Goal: Transaction & Acquisition: Obtain resource

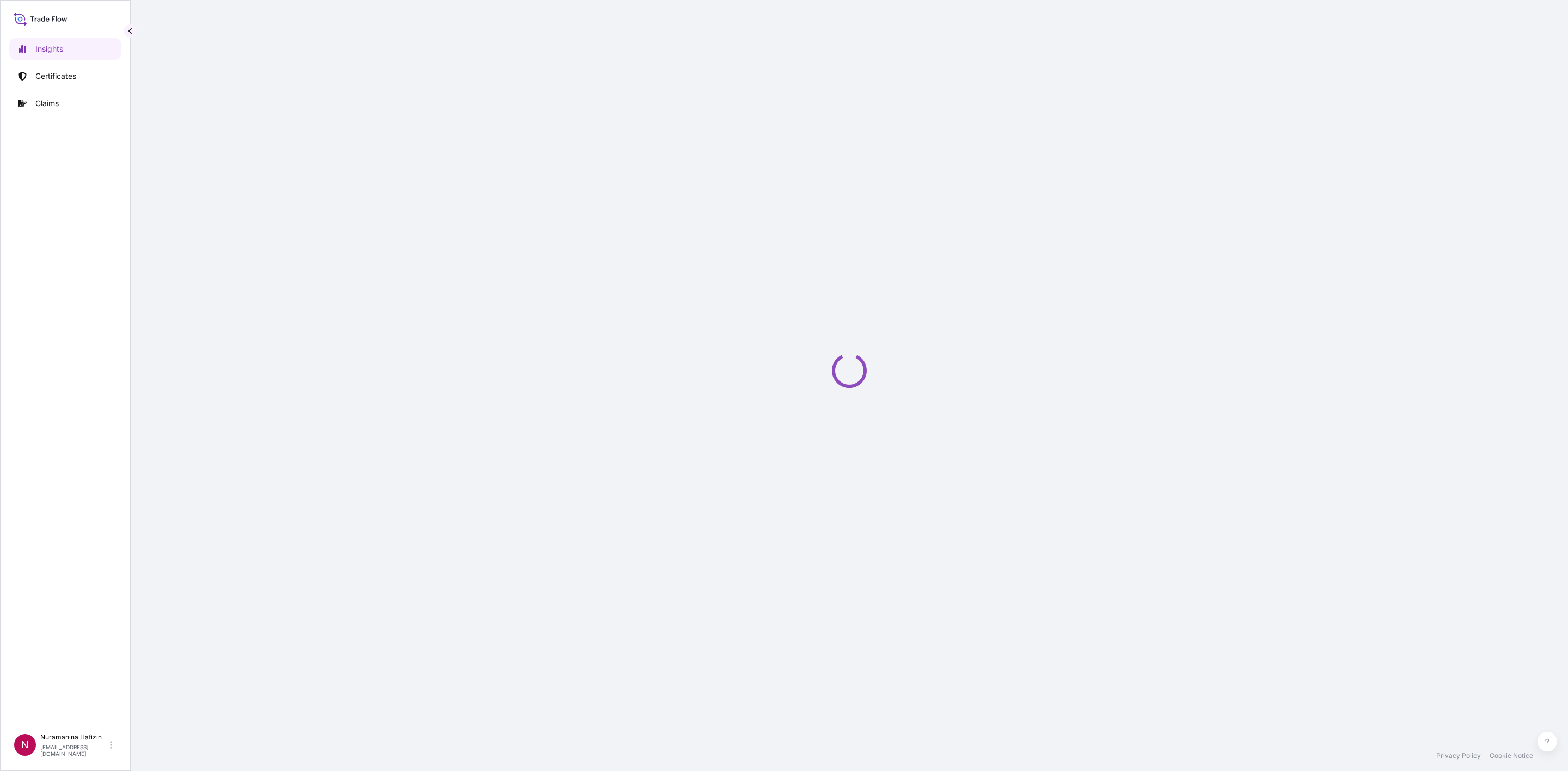
select select "2025"
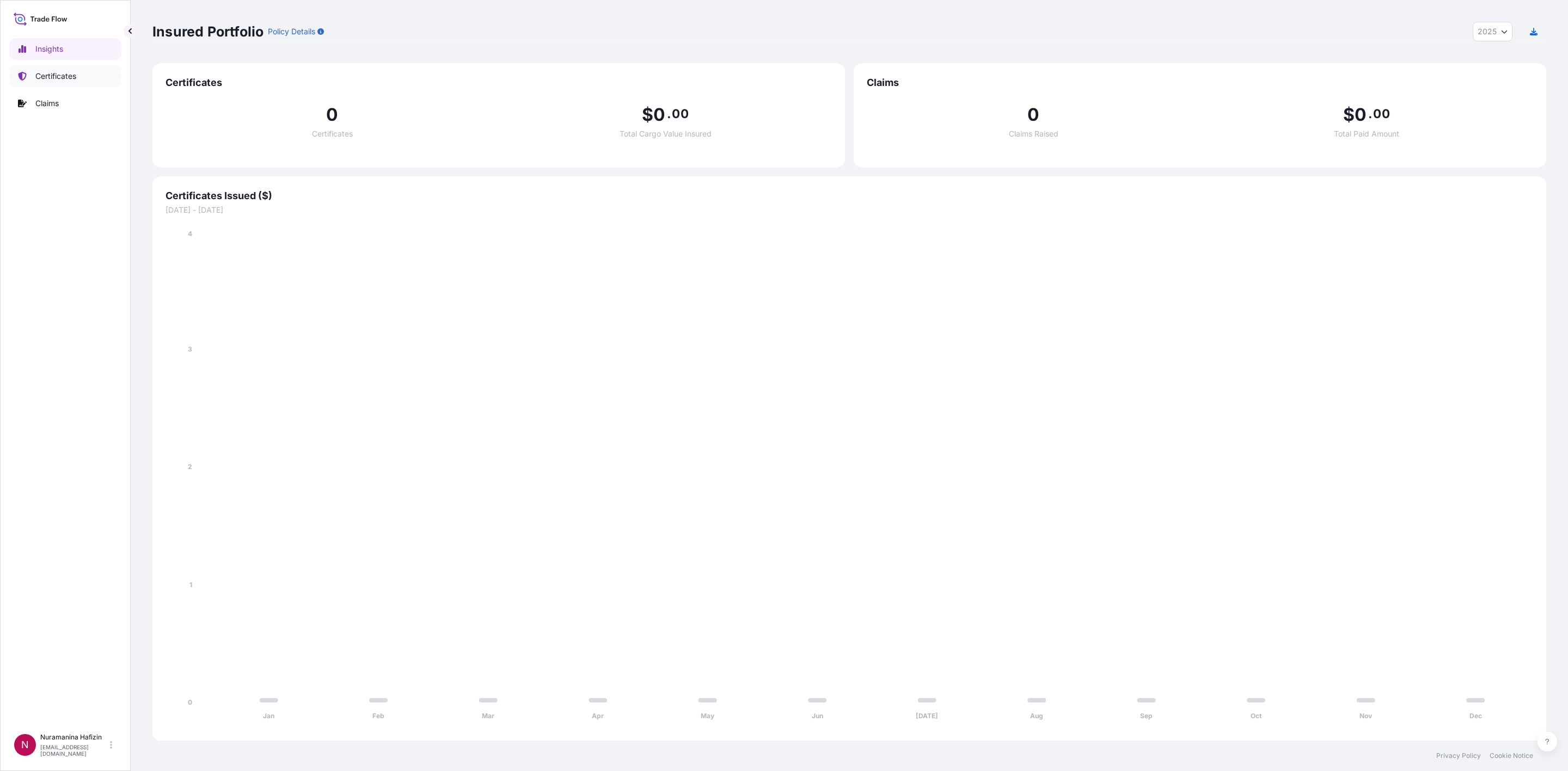
click at [53, 74] on p "Certificates" at bounding box center [56, 76] width 41 height 11
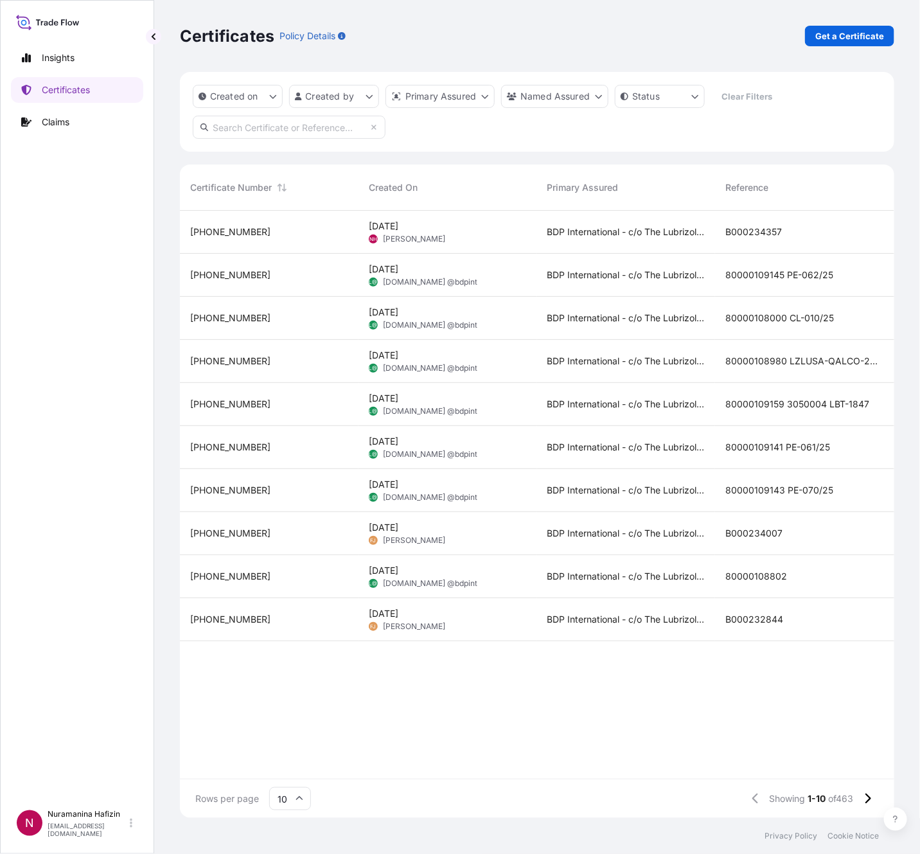
scroll to position [15, 15]
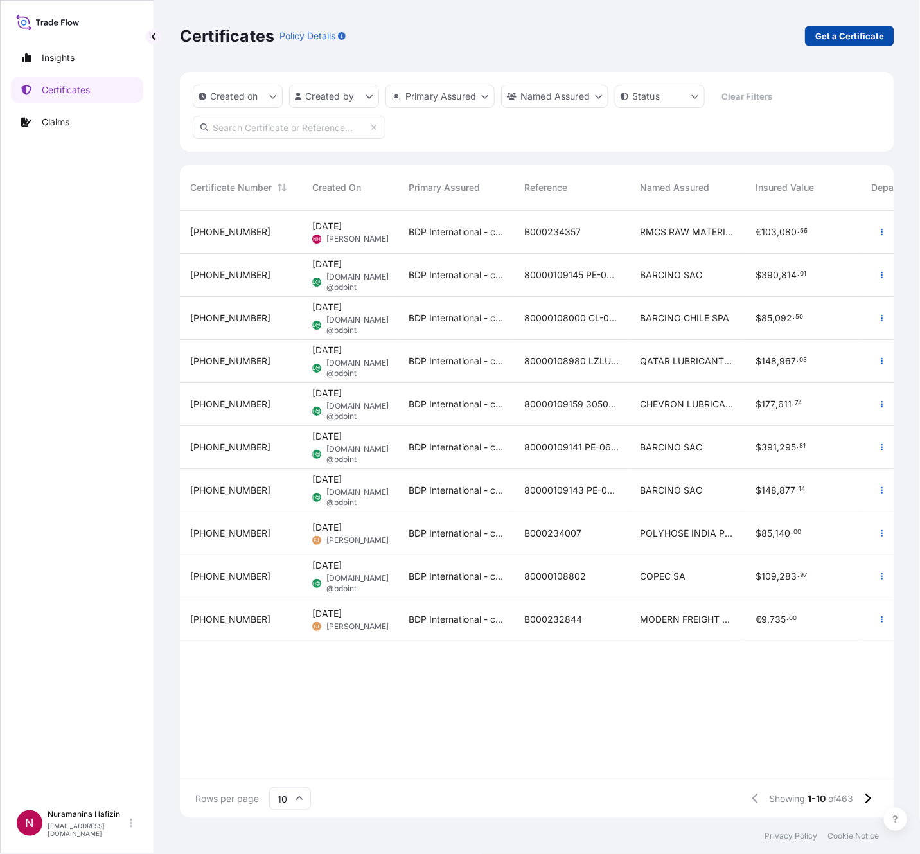
click at [820, 37] on p "Get a Certificate" at bounding box center [849, 36] width 69 height 13
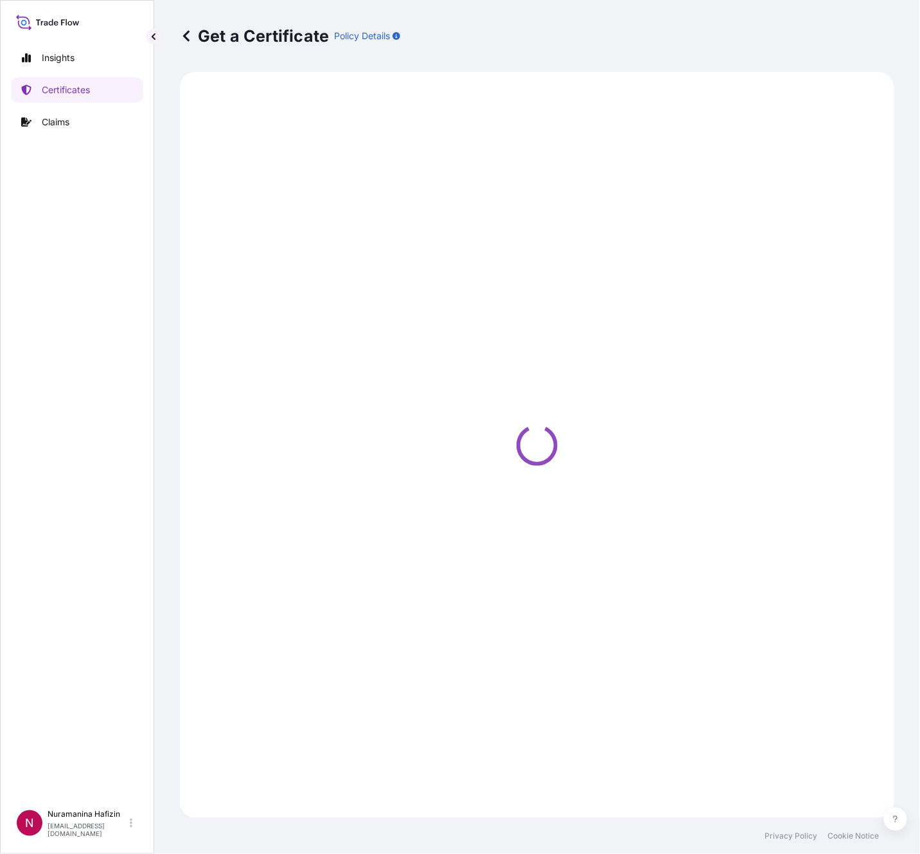
select select "Barge"
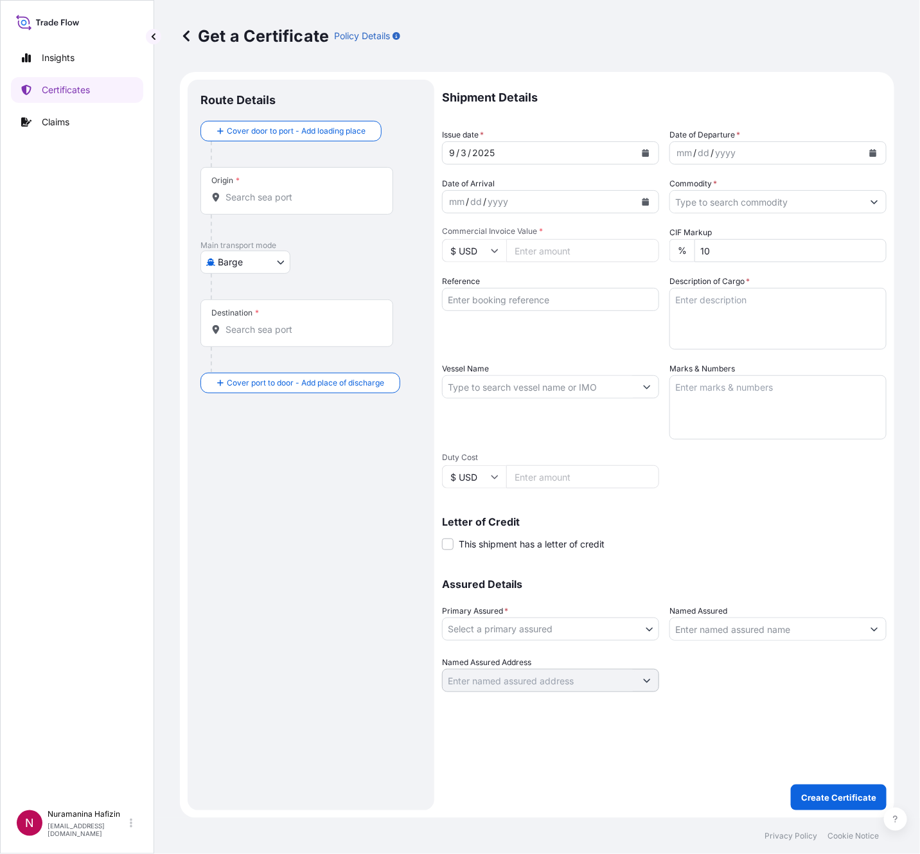
click at [872, 151] on icon "Calendar" at bounding box center [873, 153] width 7 height 8
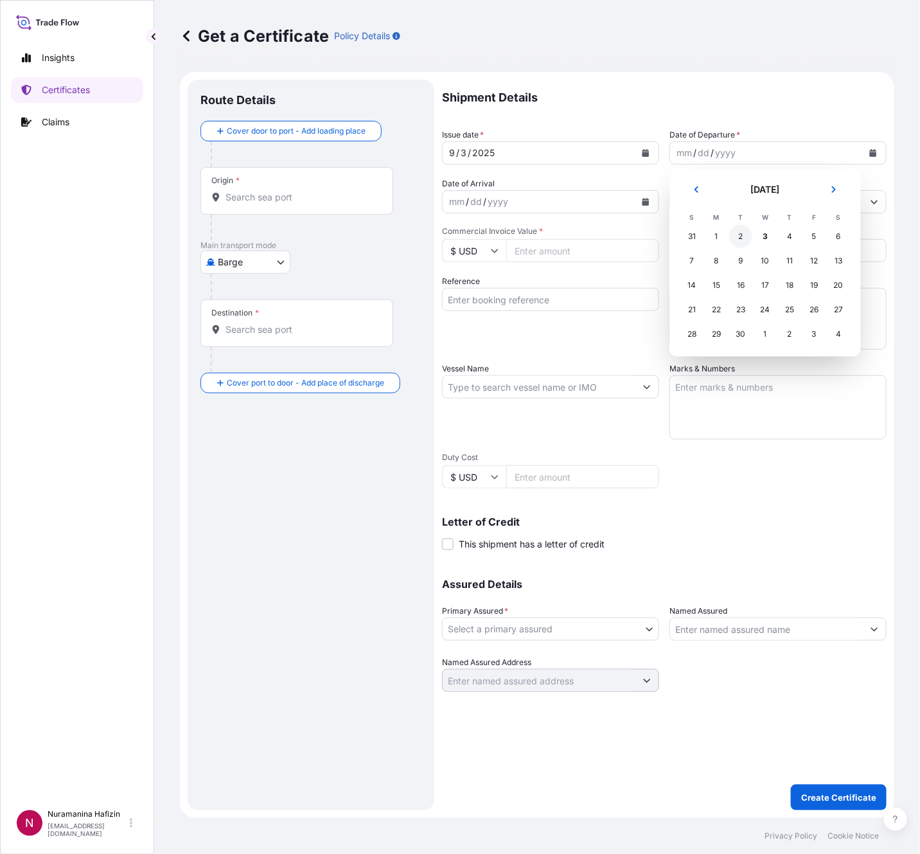
click at [742, 234] on div "2" at bounding box center [740, 236] width 23 height 23
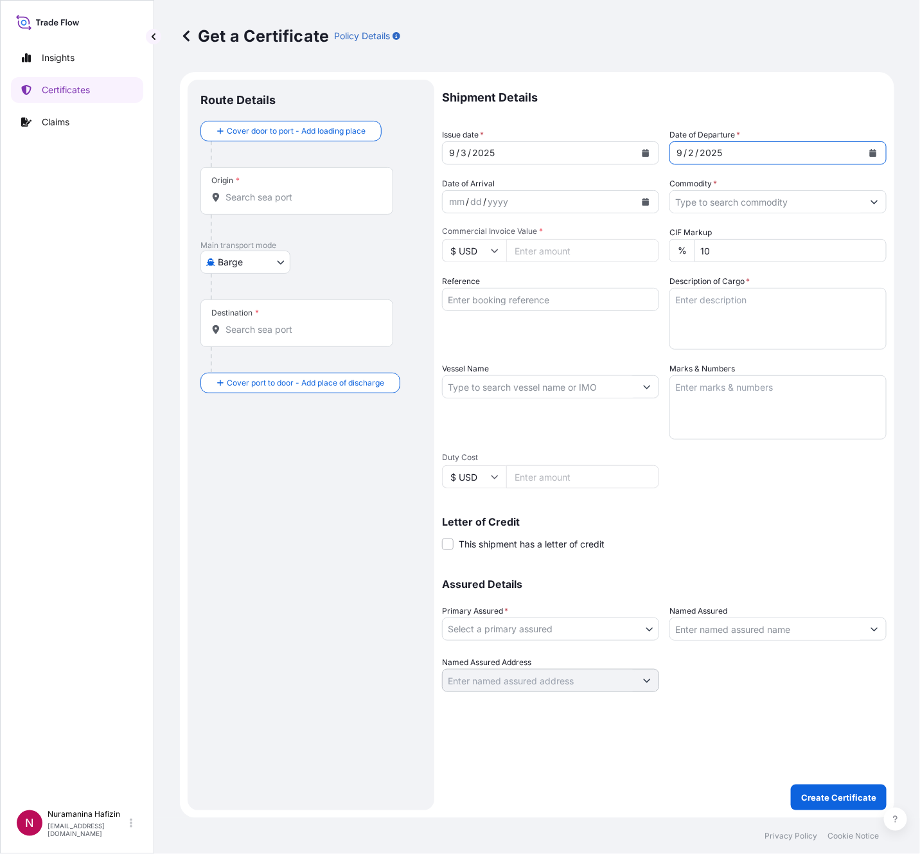
click at [732, 201] on input "Commodity *" at bounding box center [766, 201] width 193 height 23
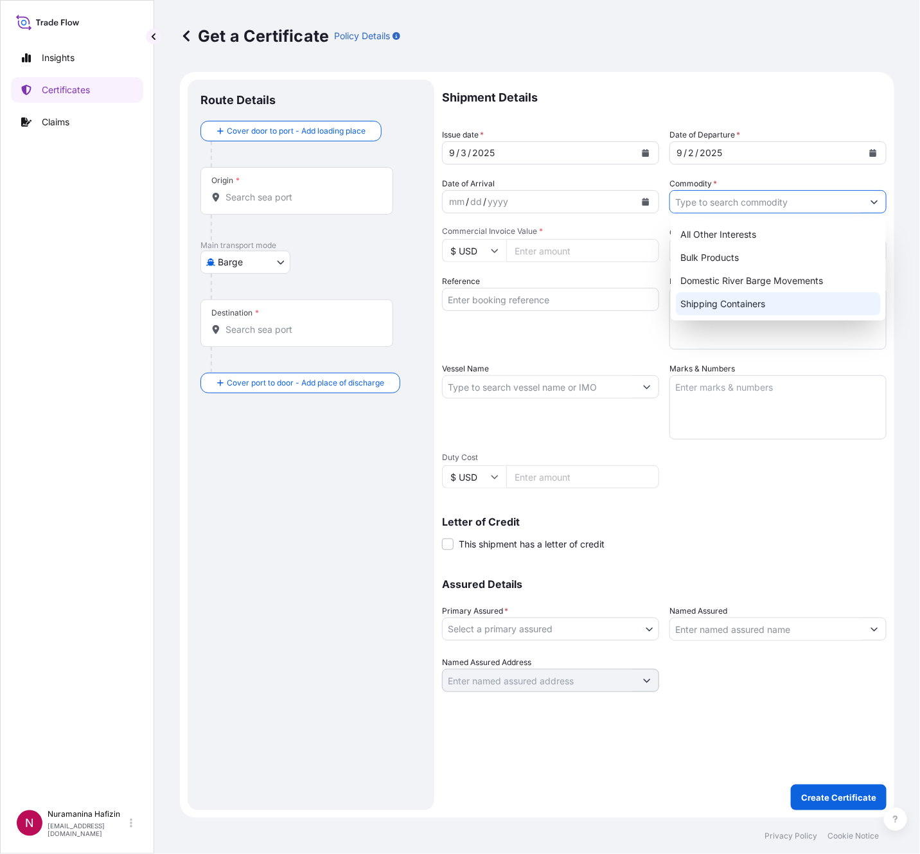
click at [717, 299] on div "Shipping Containers" at bounding box center [778, 303] width 205 height 23
type input "Shipping Containers"
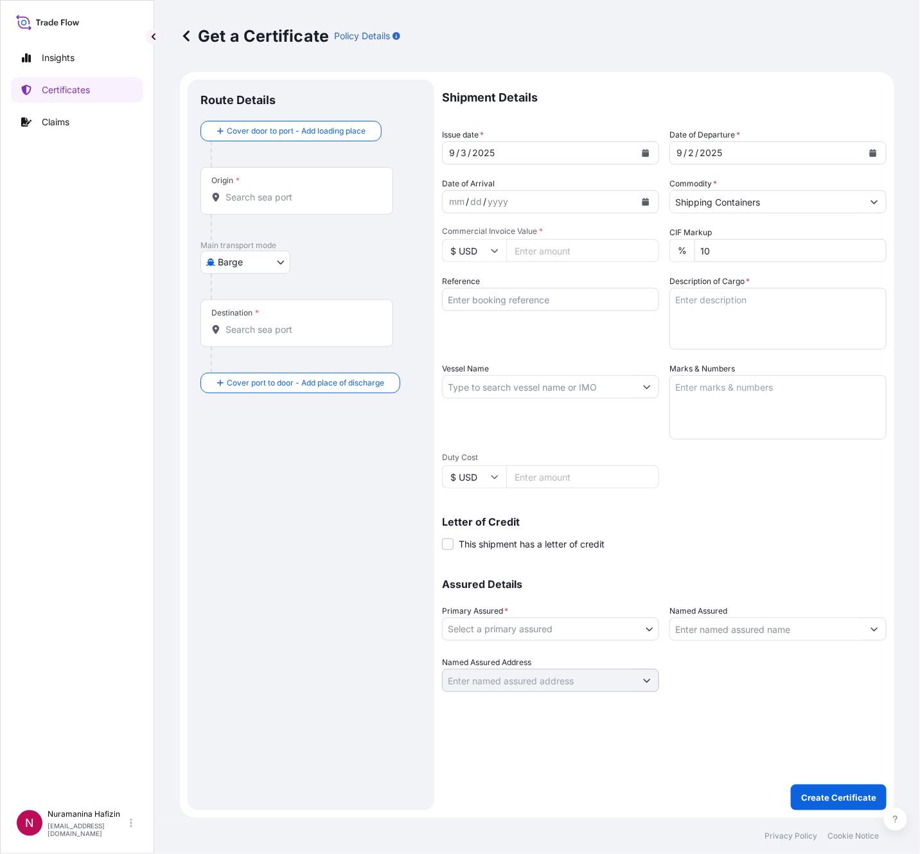
click at [646, 199] on icon "Calendar" at bounding box center [646, 202] width 7 height 8
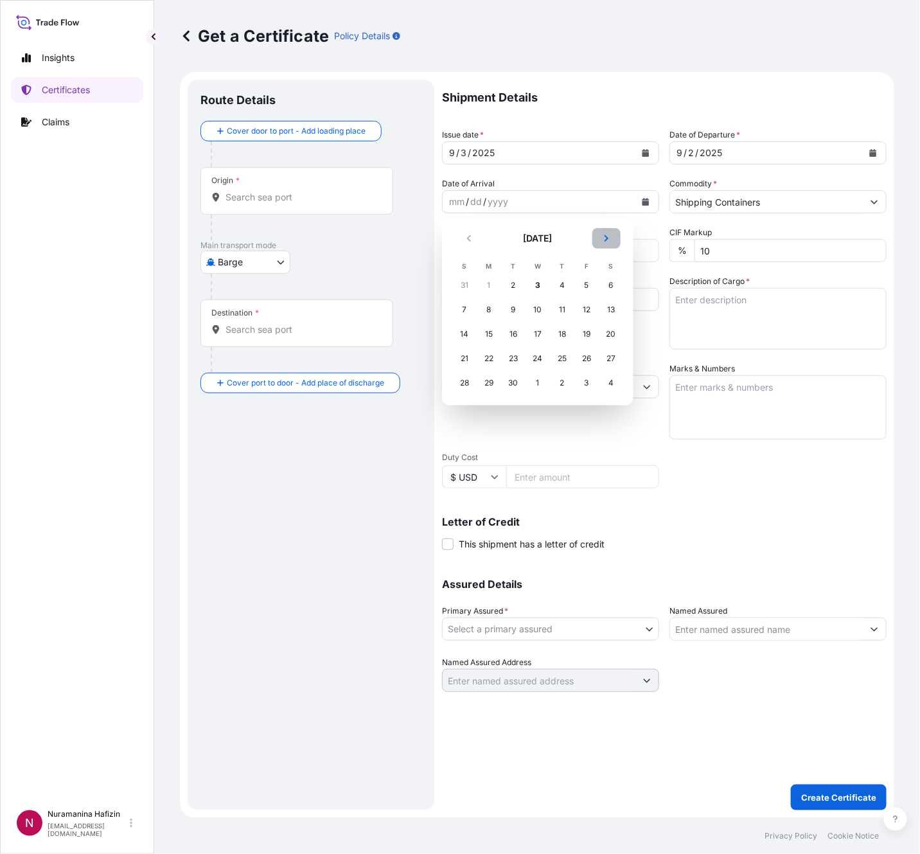
click at [603, 237] on icon "Next" at bounding box center [607, 239] width 8 height 8
click at [538, 330] on div "15" at bounding box center [537, 334] width 23 height 23
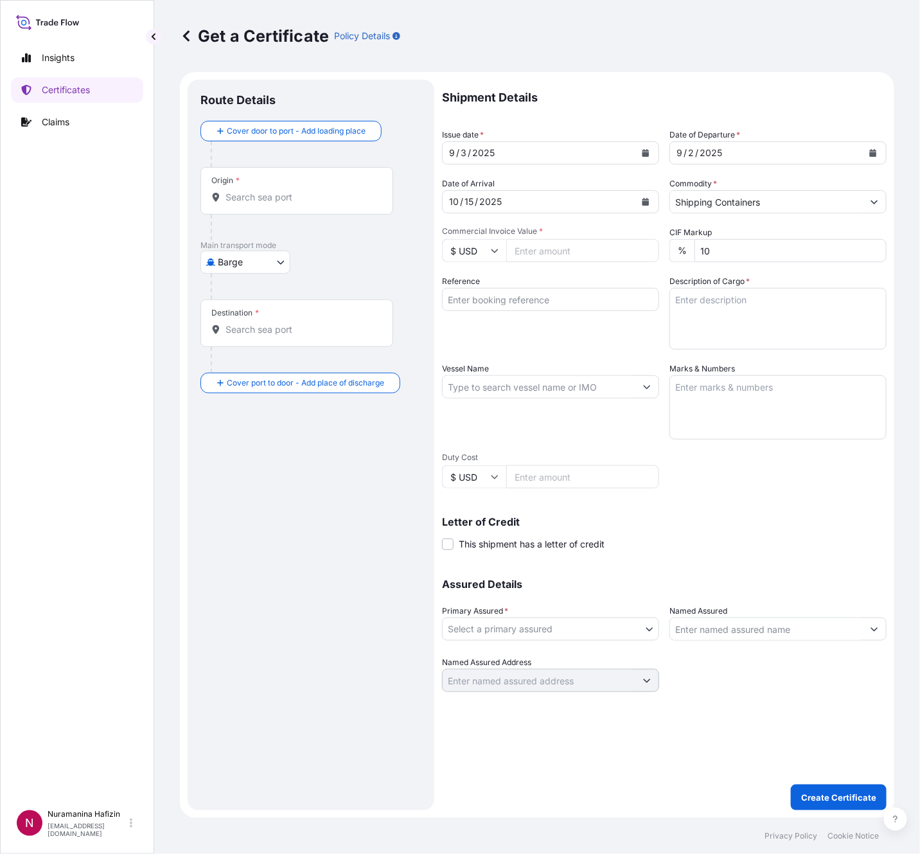
drag, startPoint x: 495, startPoint y: 299, endPoint x: 515, endPoint y: 279, distance: 27.7
click at [495, 299] on input "Reference" at bounding box center [550, 299] width 217 height 23
click at [547, 253] on input "Commercial Invoice Value *" at bounding box center [582, 250] width 153 height 23
paste input "21848.30"
type input "21848.30"
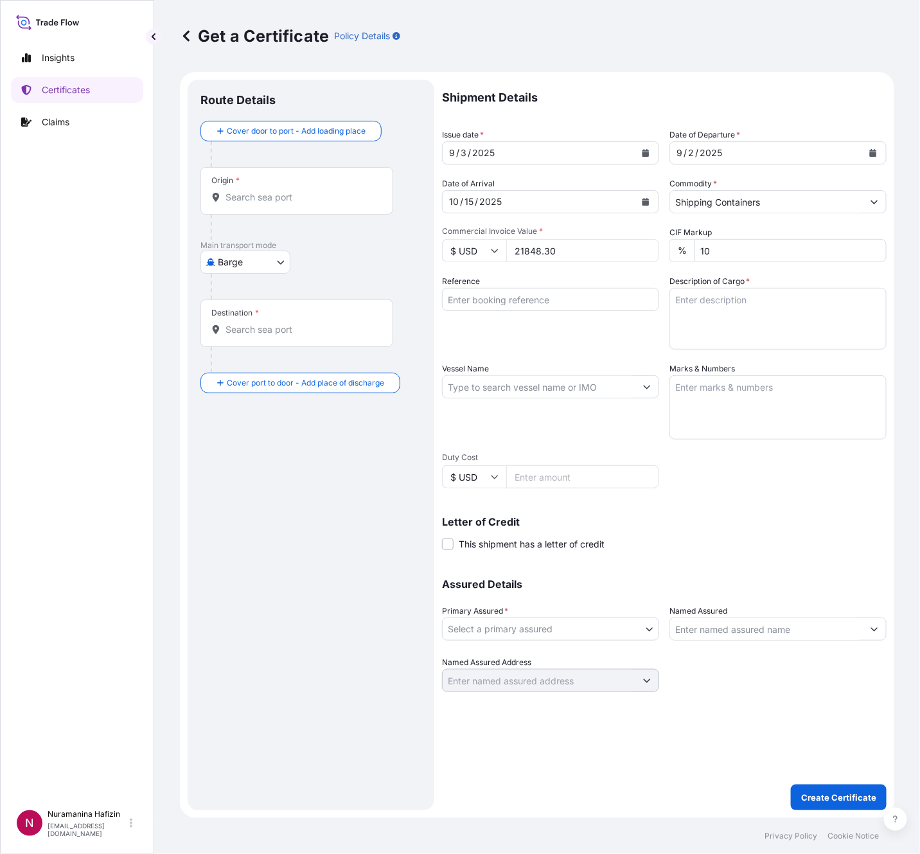
click at [496, 303] on input "Reference" at bounding box center [550, 299] width 217 height 23
paste input "B000233872"
type input "B000233872"
click at [752, 308] on textarea "Description of Cargo *" at bounding box center [777, 319] width 217 height 62
paste textarea "204"
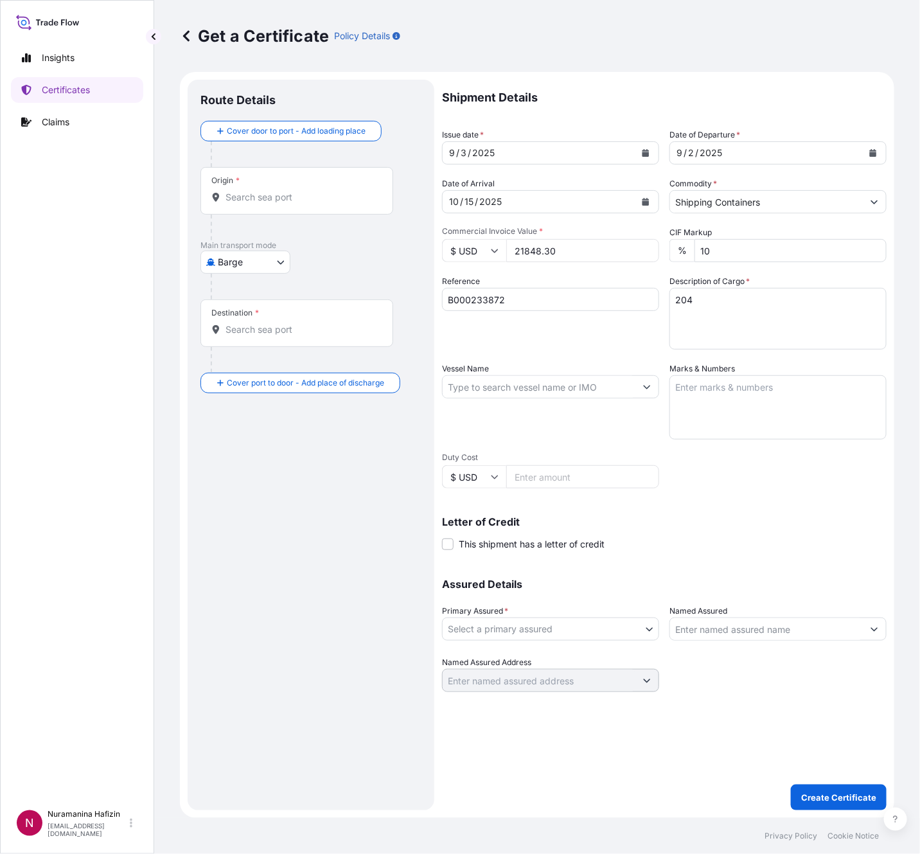
click at [790, 313] on textarea "204" at bounding box center [777, 319] width 217 height 62
paste textarea "BAG LOADED ONTO 5 PALLETS LOADED INTO 1 LCL 204 BAG ESTANE(R) 58887 NAT 055, PE…"
click at [741, 323] on textarea "204 BAG LOADED ONTO 5 PALLETS LOADED INTO 1 LCL 204 BAG ESTANE(R) 58887 NAT 055…" at bounding box center [777, 319] width 217 height 62
click at [742, 324] on textarea "204 BAG LOADED ONTO 5 PALLETS LOADED INTO 1 LCL 204 BAG ESTANE(R) 58887 NAT 055…" at bounding box center [777, 319] width 217 height 62
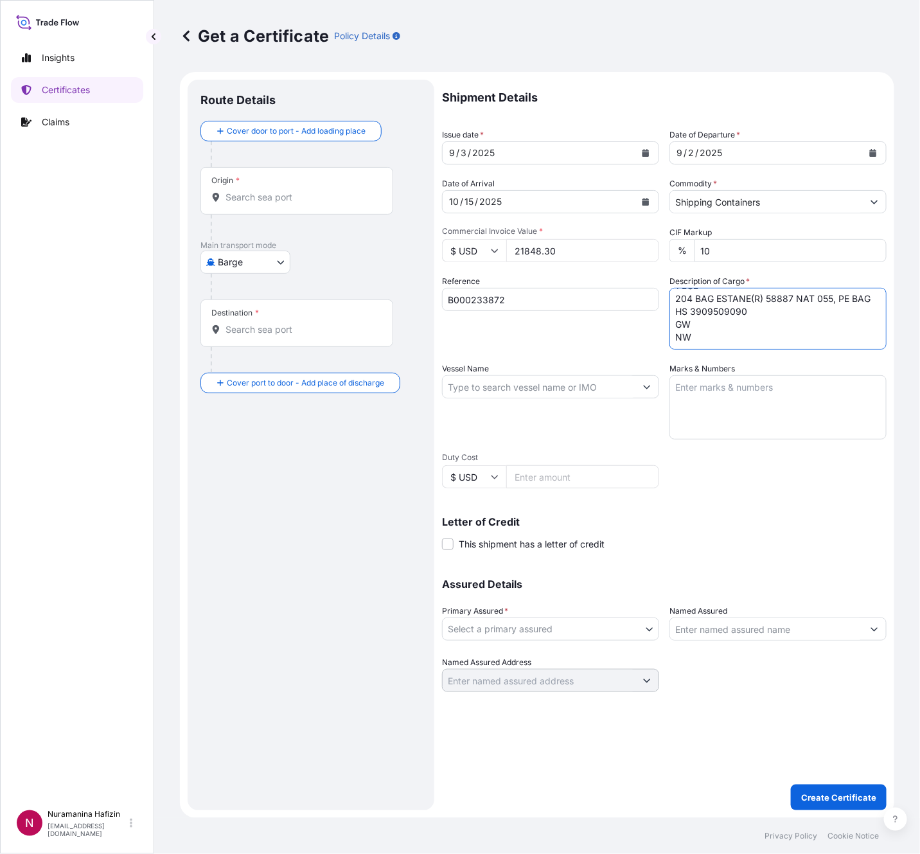
paste textarea "5,241.4000"
click at [844, 338] on textarea "204 BAG LOADED ONTO 5 PALLETS LOADED INTO 1 LCL 204 BAG ESTANE(R) 58887 NAT 055…" at bounding box center [777, 319] width 217 height 62
click at [831, 332] on textarea "204 BAG LOADED ONTO 5 PALLETS LOADED INTO 1 LCL 204 BAG ESTANE(R) 58887 NAT 055…" at bounding box center [777, 319] width 217 height 62
paste textarea "5,241.4000"
click at [817, 339] on textarea "204 BAG LOADED ONTO 5 PALLETS LOADED INTO 1 LCL 204 BAG ESTANE(R) 58887 NAT 055…" at bounding box center [777, 319] width 217 height 62
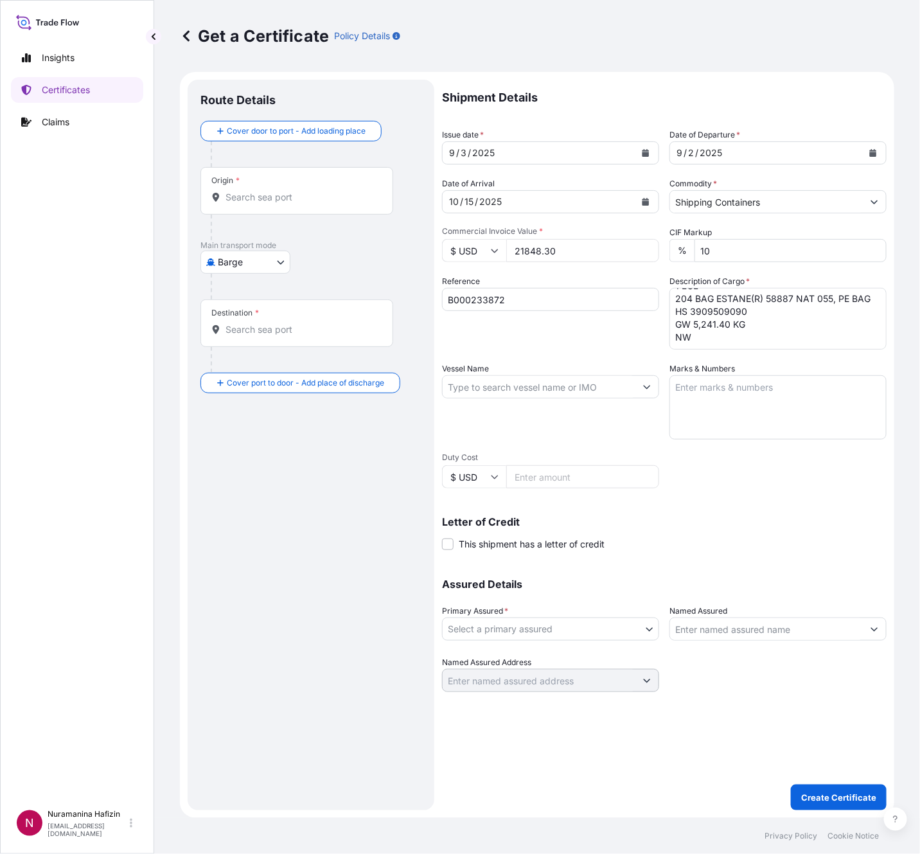
click at [729, 343] on textarea "204 BAG LOADED ONTO 5 PALLETS LOADED INTO 1 LCL 204 BAG ESTANE(R) 58887 NAT 055…" at bounding box center [777, 319] width 217 height 62
paste textarea "5,081.0000"
type textarea "204 BAG LOADED ONTO 5 PALLETS LOADED INTO 1 LCL 204 BAG ESTANE(R) 58887 NAT 055…"
click at [538, 393] on input "Vessel Name" at bounding box center [539, 386] width 193 height 23
paste input "ONE RELIABILITY"
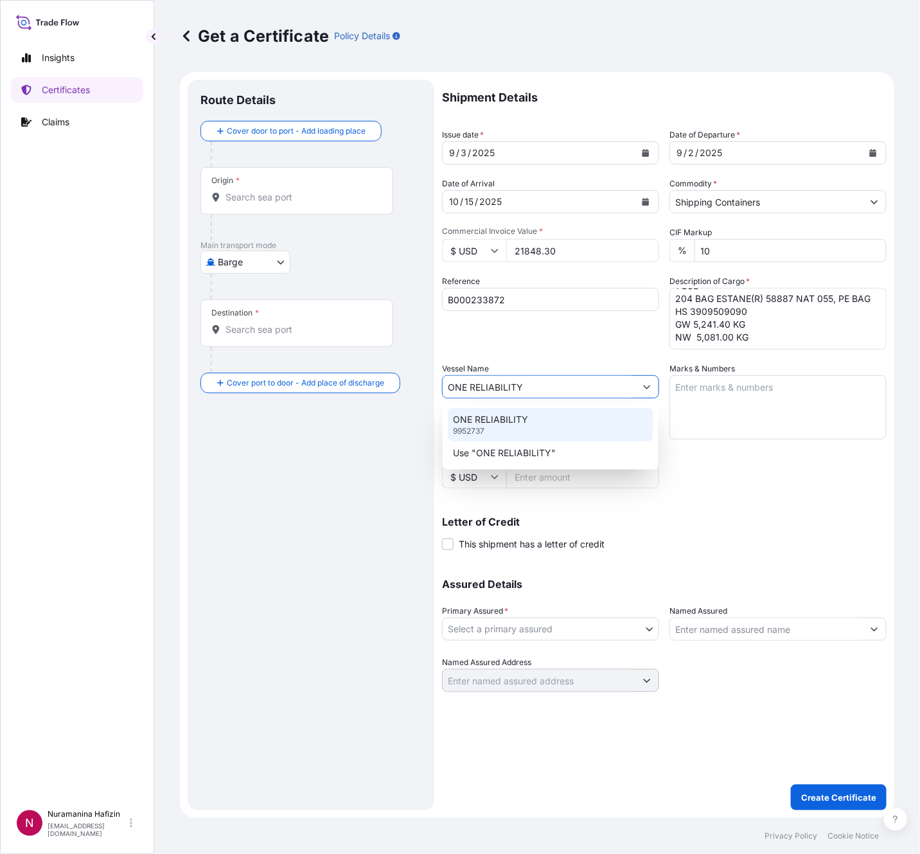
click at [538, 425] on div "ONE RELIABILITY 9952737" at bounding box center [550, 424] width 205 height 33
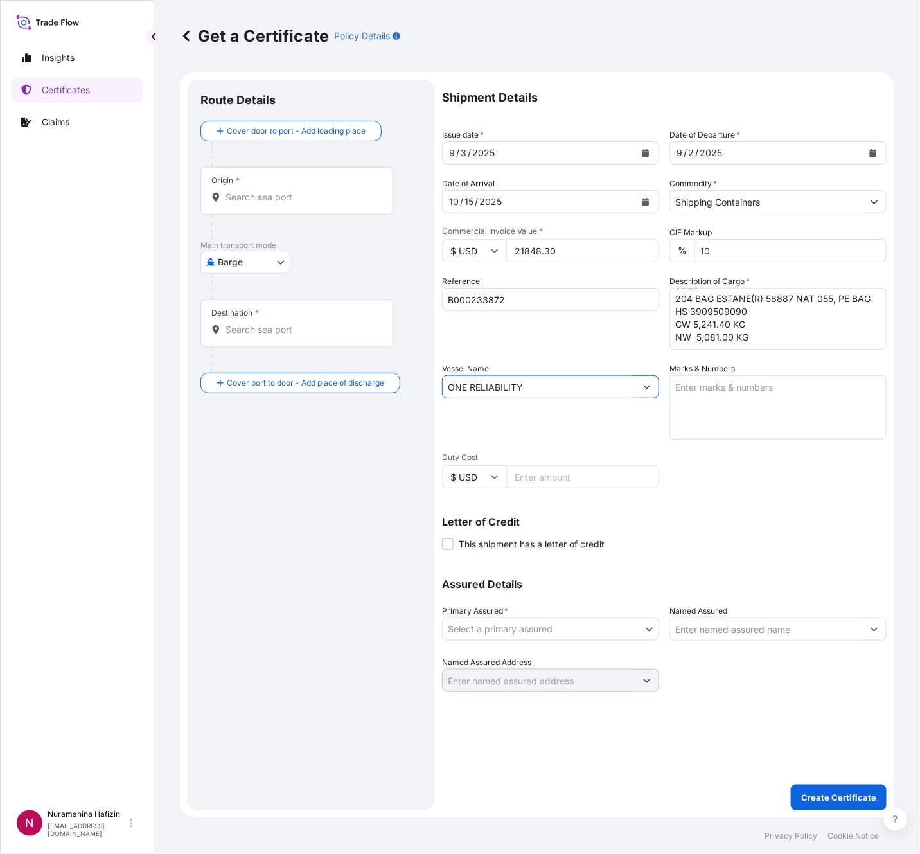
type input "ONE RELIABILITY"
click at [510, 637] on body "0 options available. 2 options available. Insights Certificates Claims N Nurama…" at bounding box center [460, 427] width 920 height 854
click at [517, 655] on div "BDP International - c/o The Lubrizol Corporation" at bounding box center [553, 661] width 212 height 23
select select "31972"
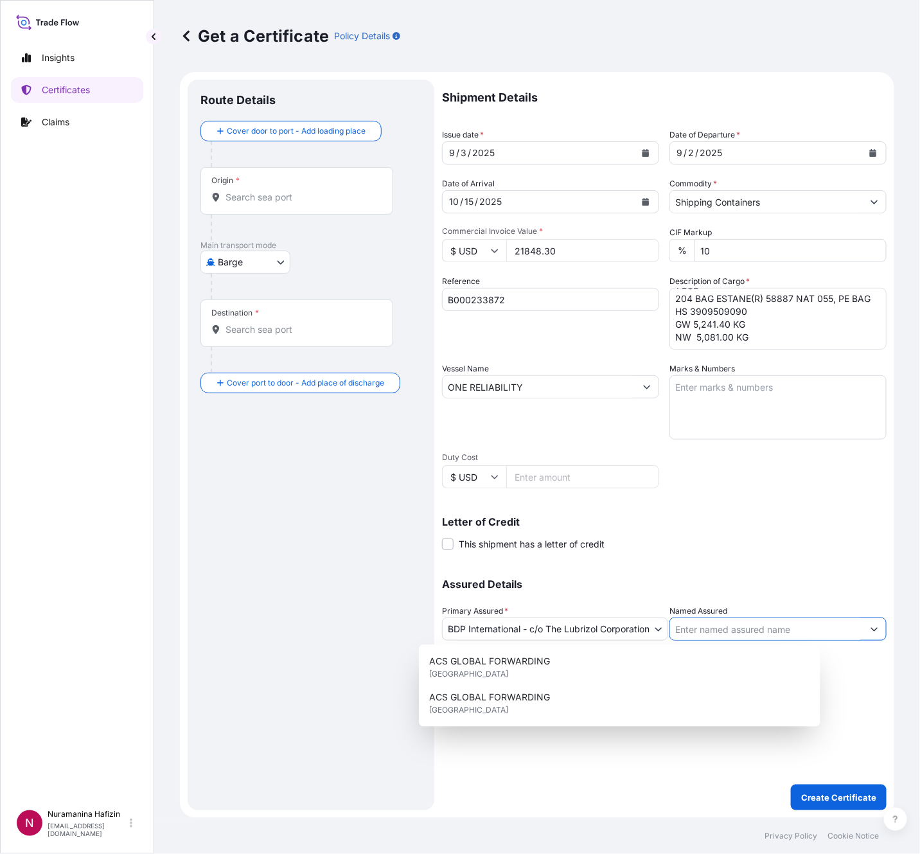
click at [746, 621] on input "Named Assured" at bounding box center [766, 628] width 193 height 23
paste input "POLYHOSE INDIA PVT LTD (E O U DIVISION)"
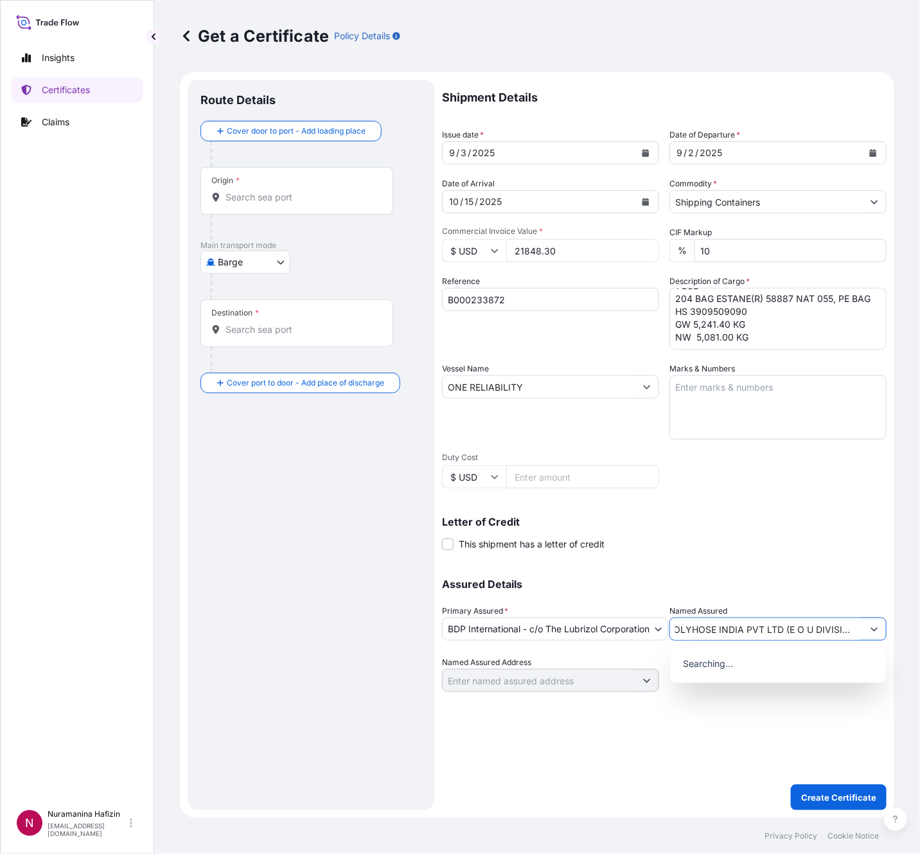
type input "POLYHOSE INDIA PVT LTD (E O U DIVISION)"
click at [274, 259] on body "15 options available. 0 options available. Insights Certificates Claims N Nuram…" at bounding box center [460, 427] width 920 height 854
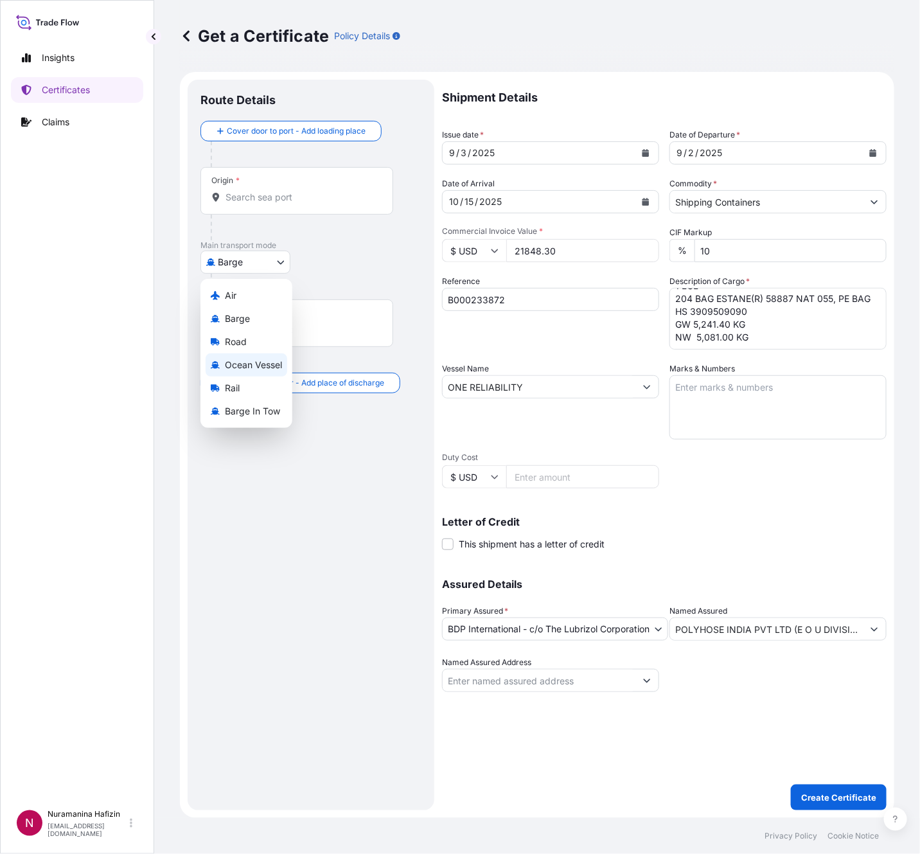
click at [241, 370] on span "Ocean Vessel" at bounding box center [253, 365] width 57 height 13
select select "Ocean Vessel"
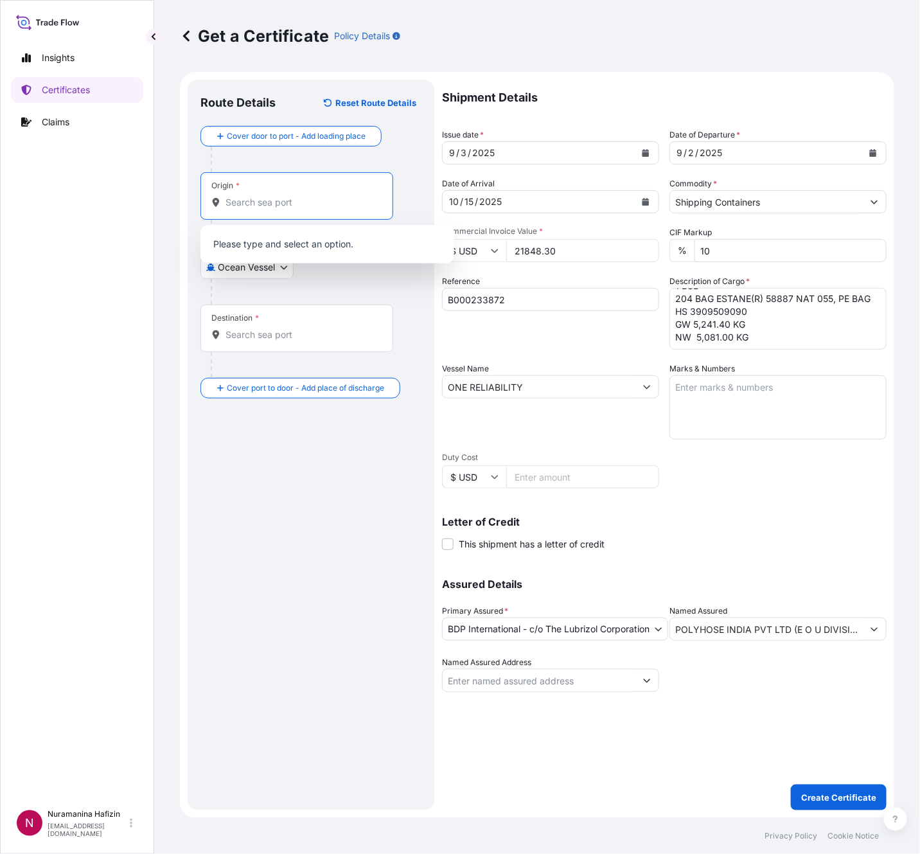
click at [316, 197] on input "Origin *" at bounding box center [302, 202] width 152 height 13
click at [322, 197] on input "Origin *" at bounding box center [302, 202] width 152 height 13
paste input "MEERHOUT"
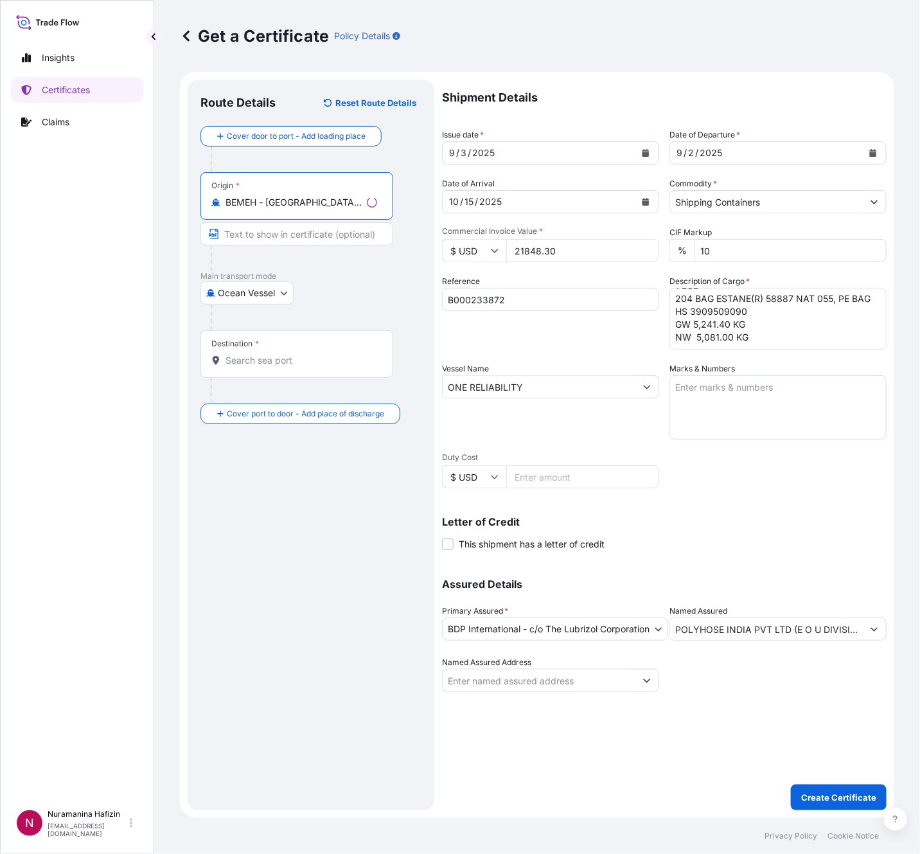
type input "BEMEH - [GEOGRAPHIC_DATA], [GEOGRAPHIC_DATA]"
click at [332, 360] on input "Destination *" at bounding box center [302, 360] width 152 height 13
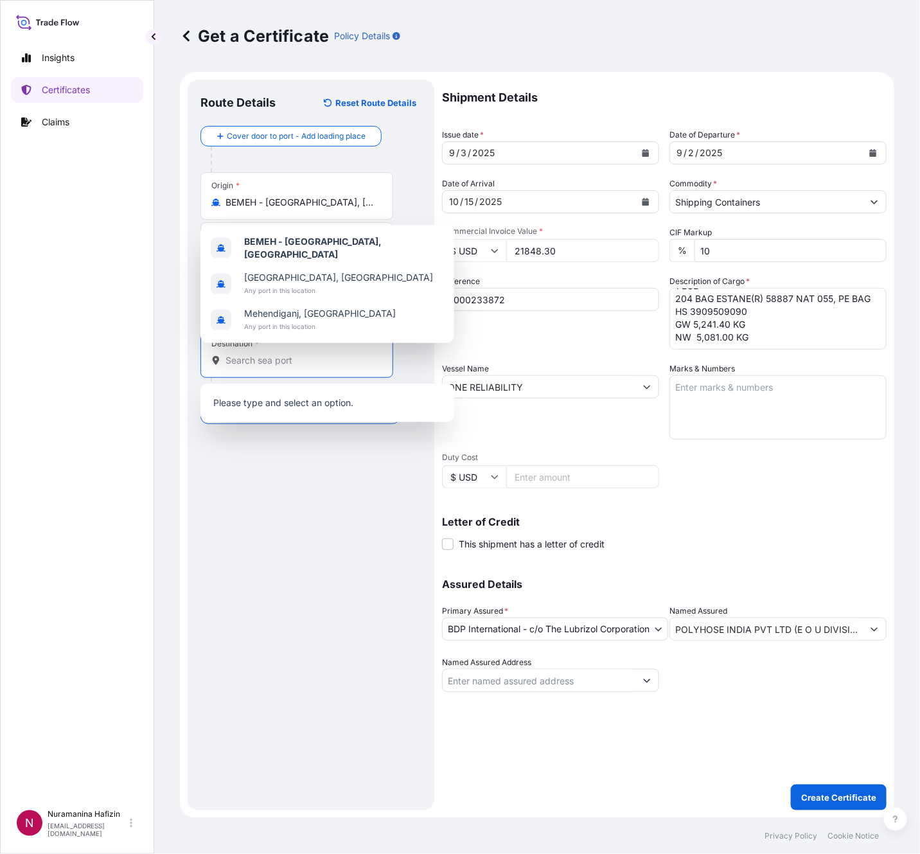
paste input "[GEOGRAPHIC_DATA], [GEOGRAPHIC_DATA]"
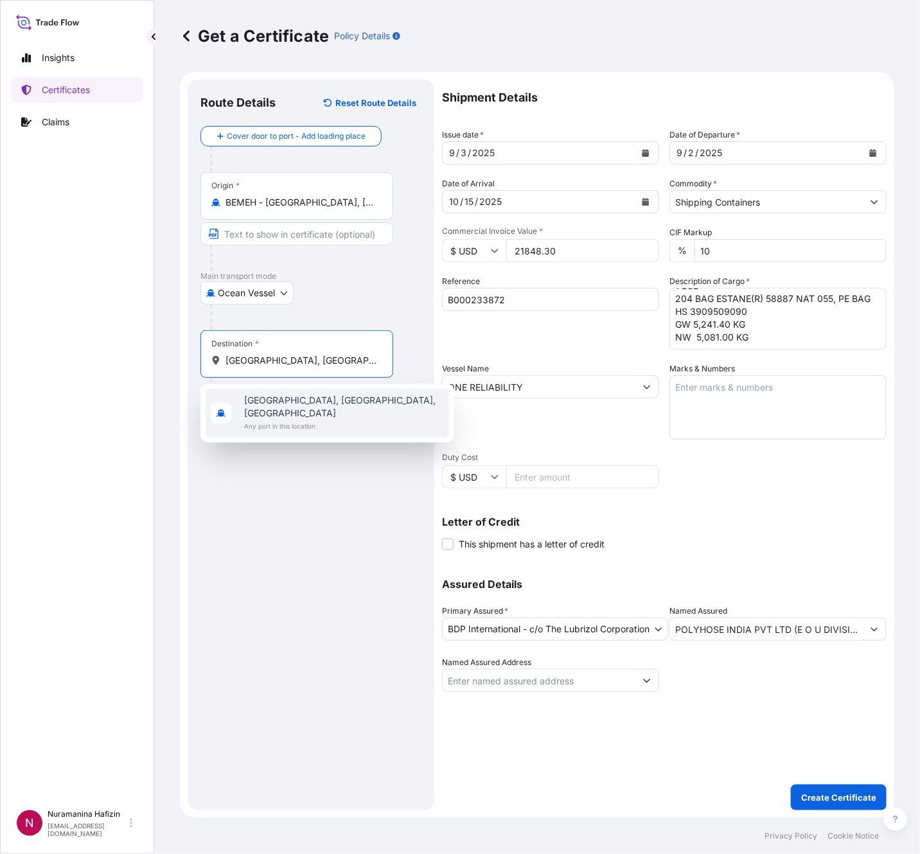
click at [339, 398] on span "[GEOGRAPHIC_DATA], [GEOGRAPHIC_DATA], [GEOGRAPHIC_DATA]" at bounding box center [344, 407] width 200 height 26
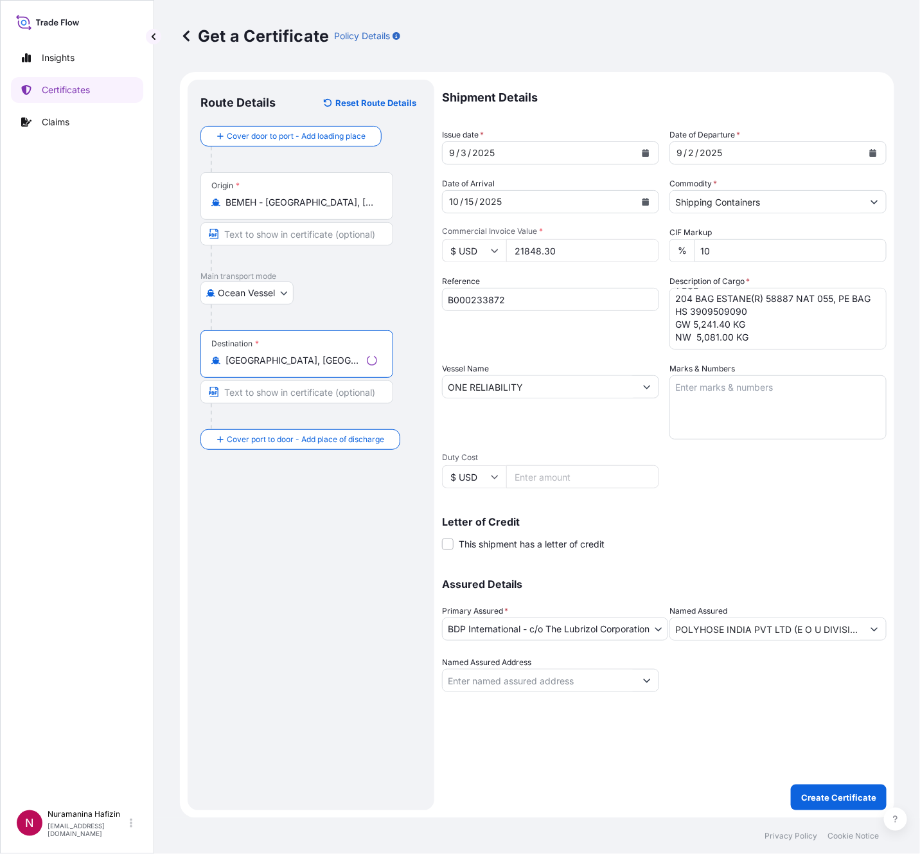
type input "[GEOGRAPHIC_DATA], [GEOGRAPHIC_DATA], [GEOGRAPHIC_DATA]"
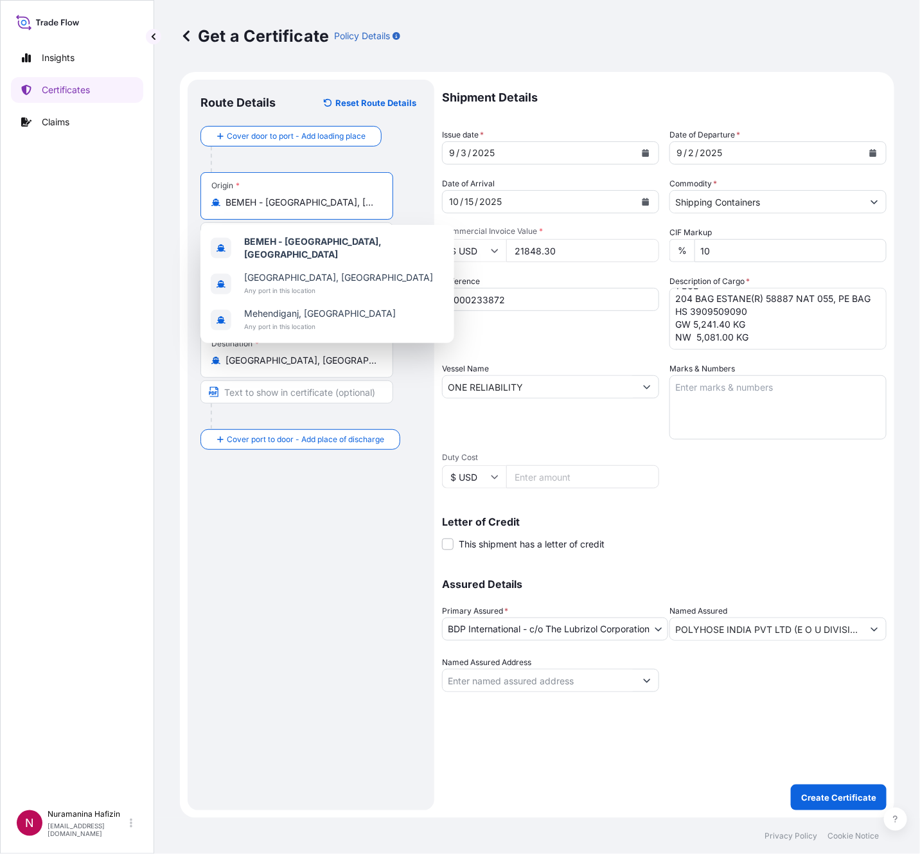
drag, startPoint x: 269, startPoint y: 204, endPoint x: 161, endPoint y: 195, distance: 108.4
click at [162, 195] on div "Get a Certificate Policy Details Route Details Reset Route Details Cover door t…" at bounding box center [537, 409] width 766 height 818
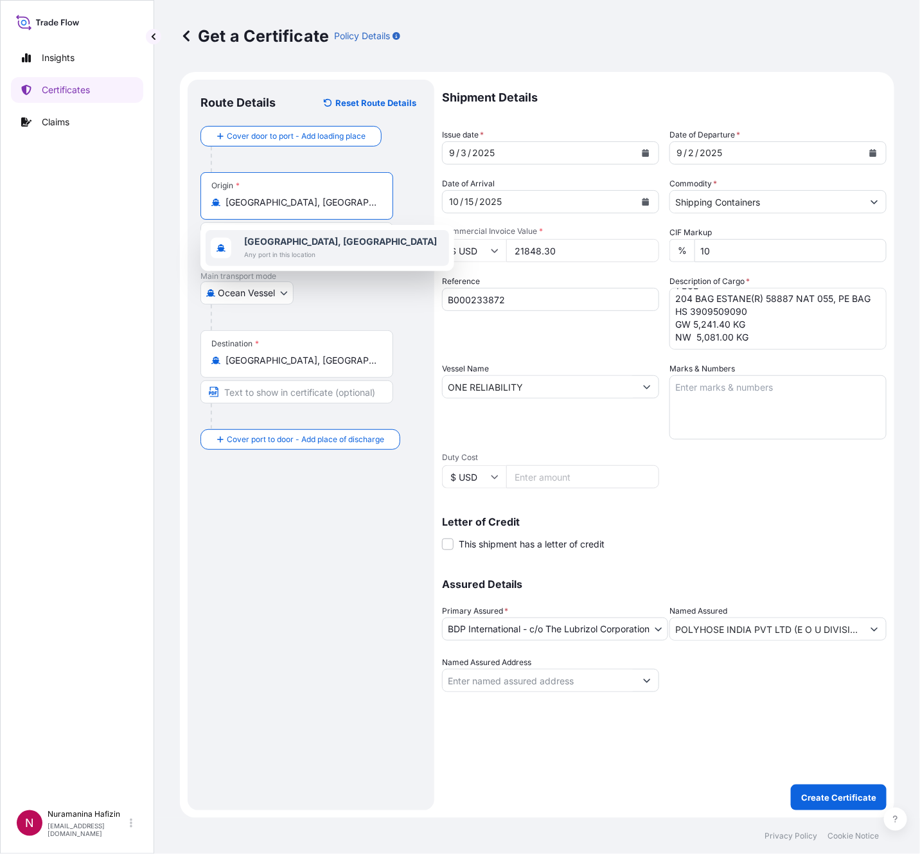
click at [296, 255] on span "Any port in this location" at bounding box center [340, 254] width 193 height 13
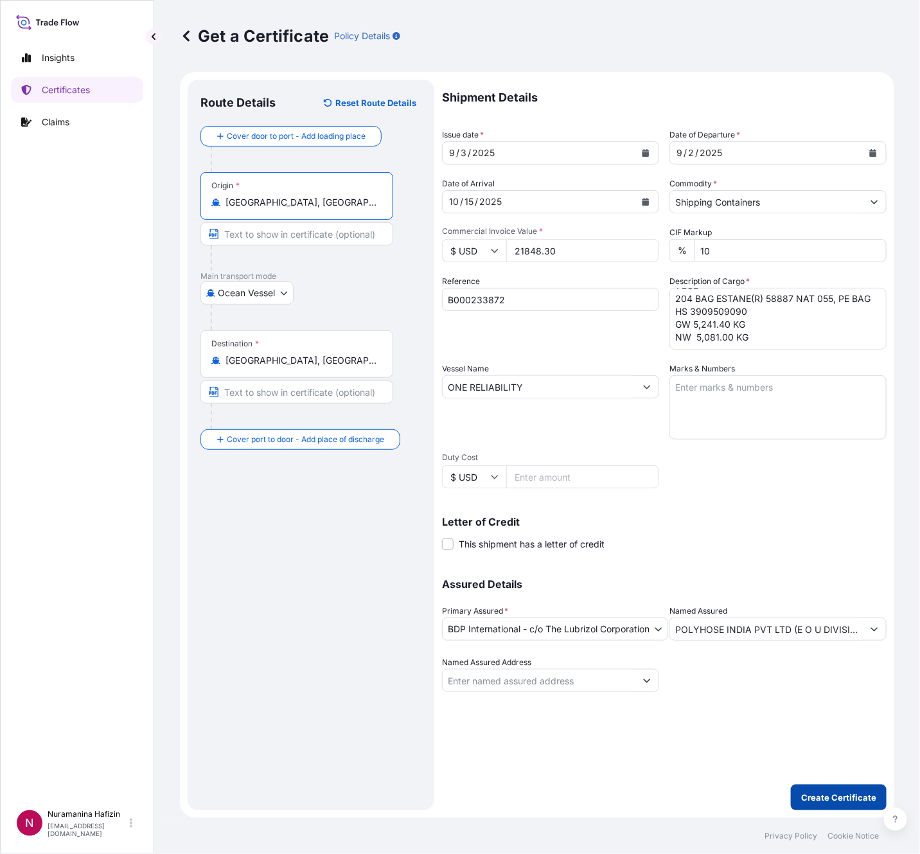
type input "[GEOGRAPHIC_DATA], [GEOGRAPHIC_DATA]"
click at [853, 791] on p "Create Certificate" at bounding box center [838, 797] width 75 height 13
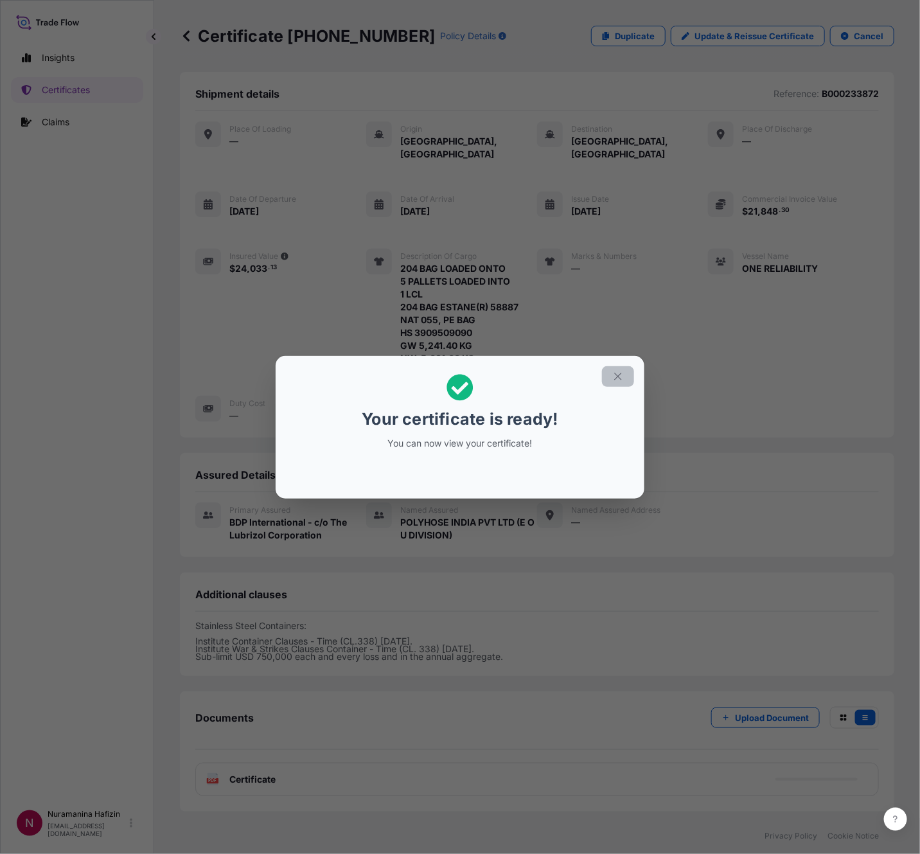
click at [612, 377] on icon "button" at bounding box center [618, 377] width 12 height 12
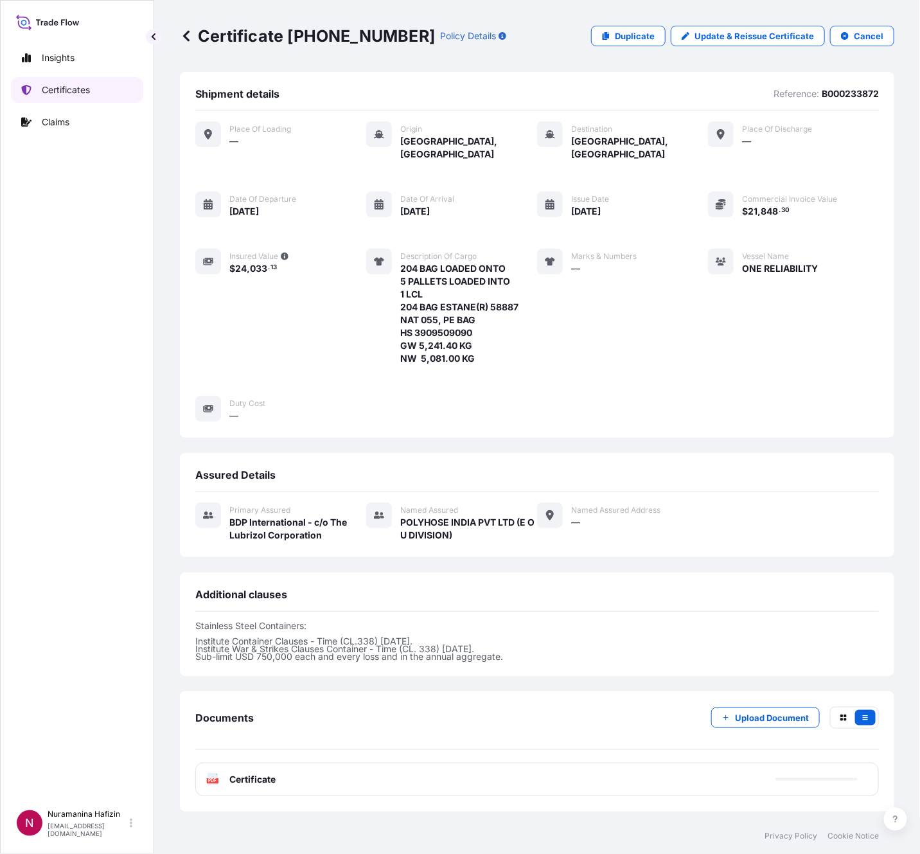
click at [105, 91] on link "Certificates" at bounding box center [77, 90] width 132 height 26
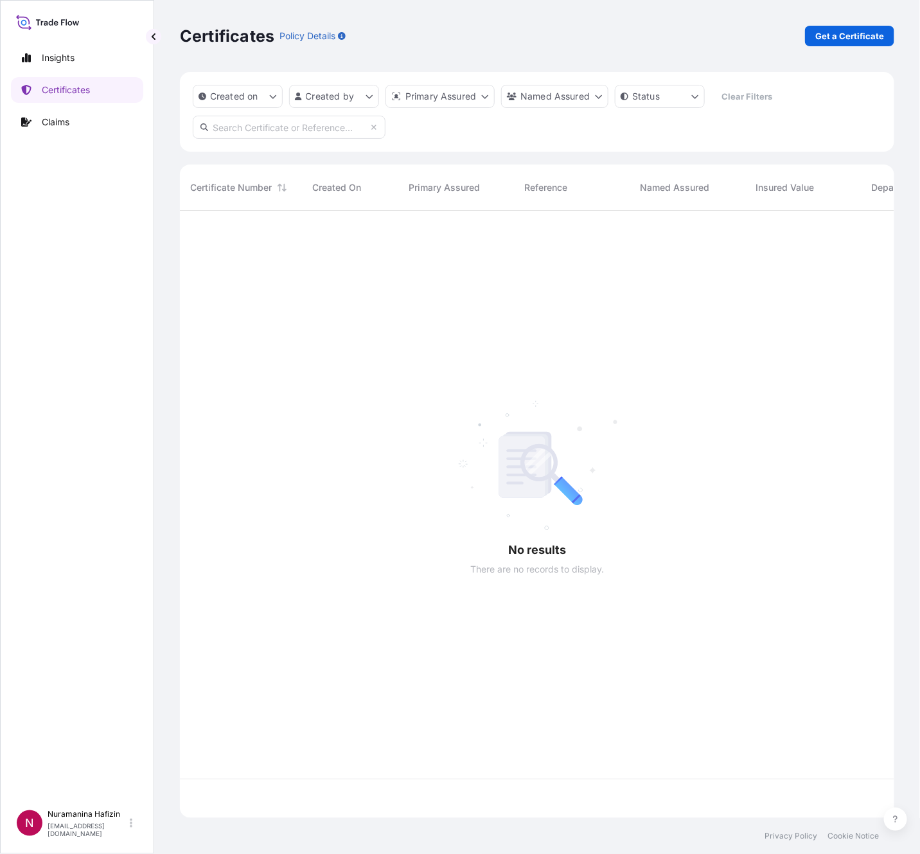
scroll to position [599, 700]
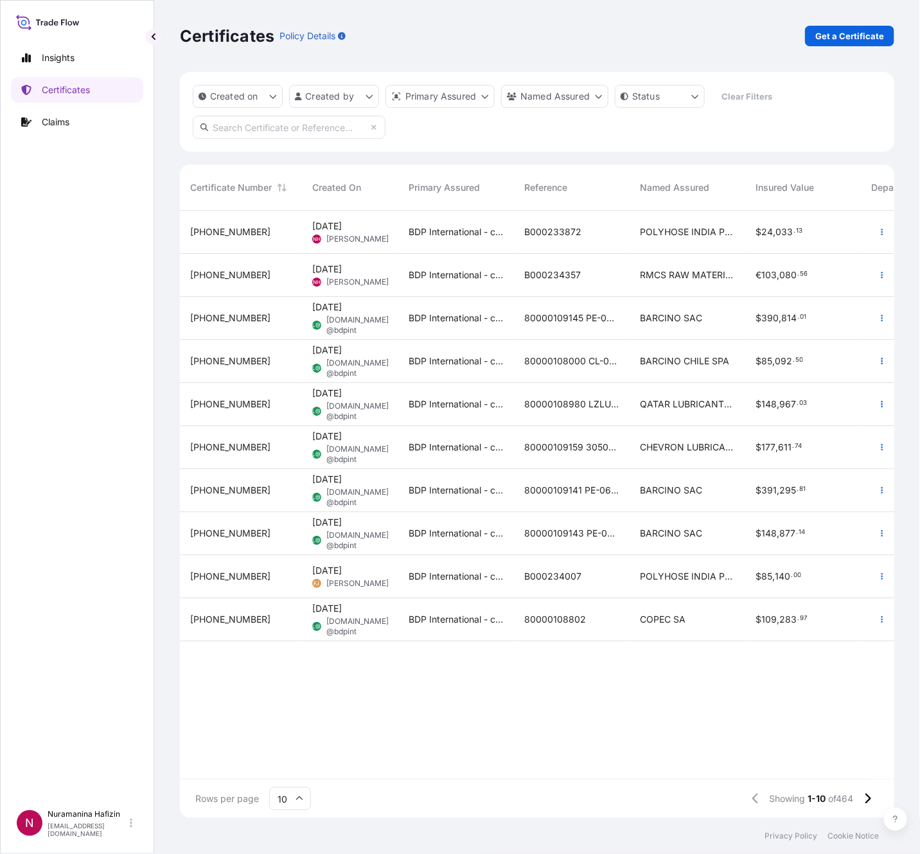
click at [312, 127] on input "text" at bounding box center [289, 127] width 193 height 23
paste input "B000233872"
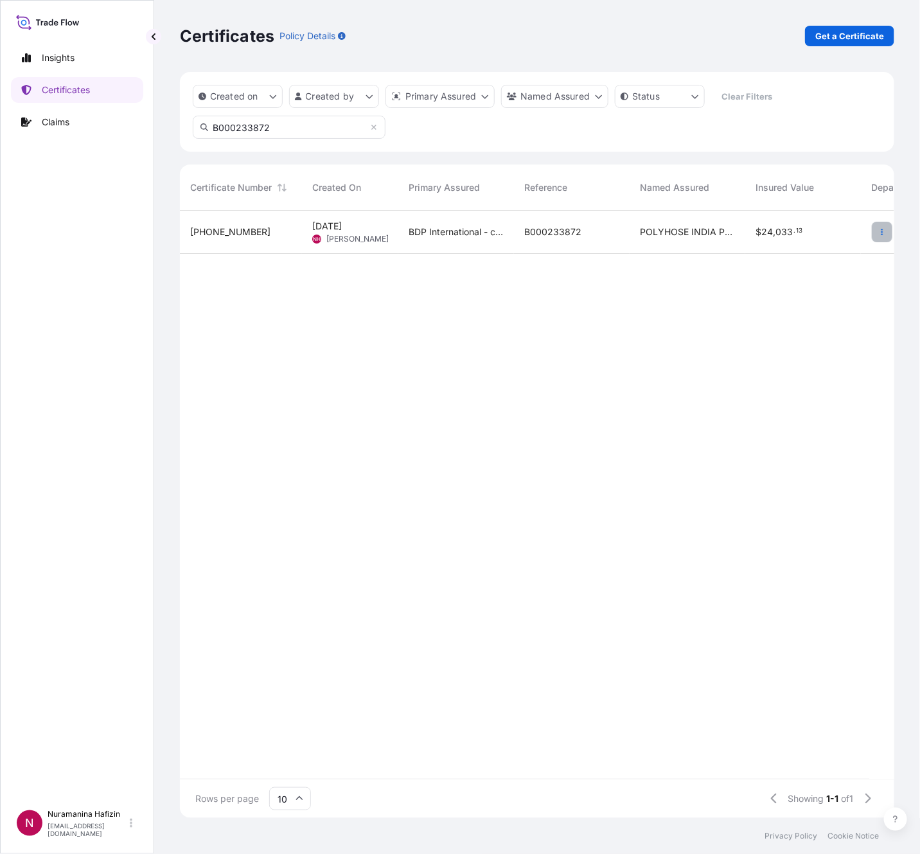
type input "B000233872"
click at [879, 226] on button "button" at bounding box center [882, 232] width 21 height 21
click at [842, 280] on p "Download certificate" at bounding box center [820, 280] width 87 height 13
click at [848, 37] on p "Get a Certificate" at bounding box center [849, 36] width 69 height 13
select select "Barge"
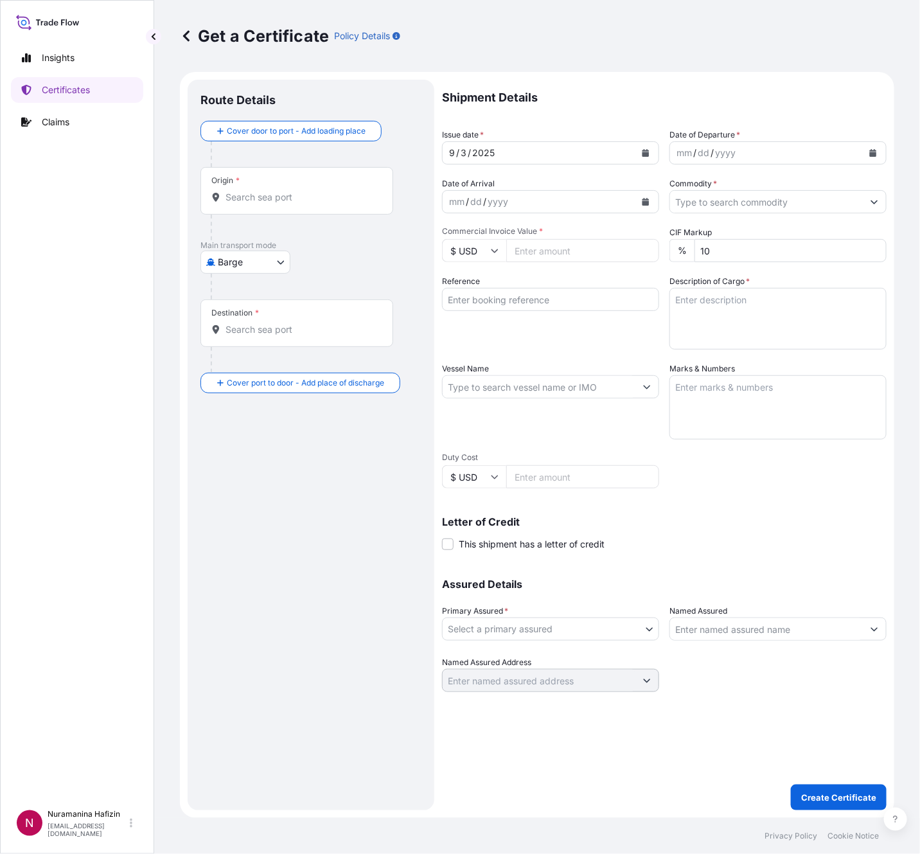
click at [870, 147] on button "Calendar" at bounding box center [873, 153] width 21 height 21
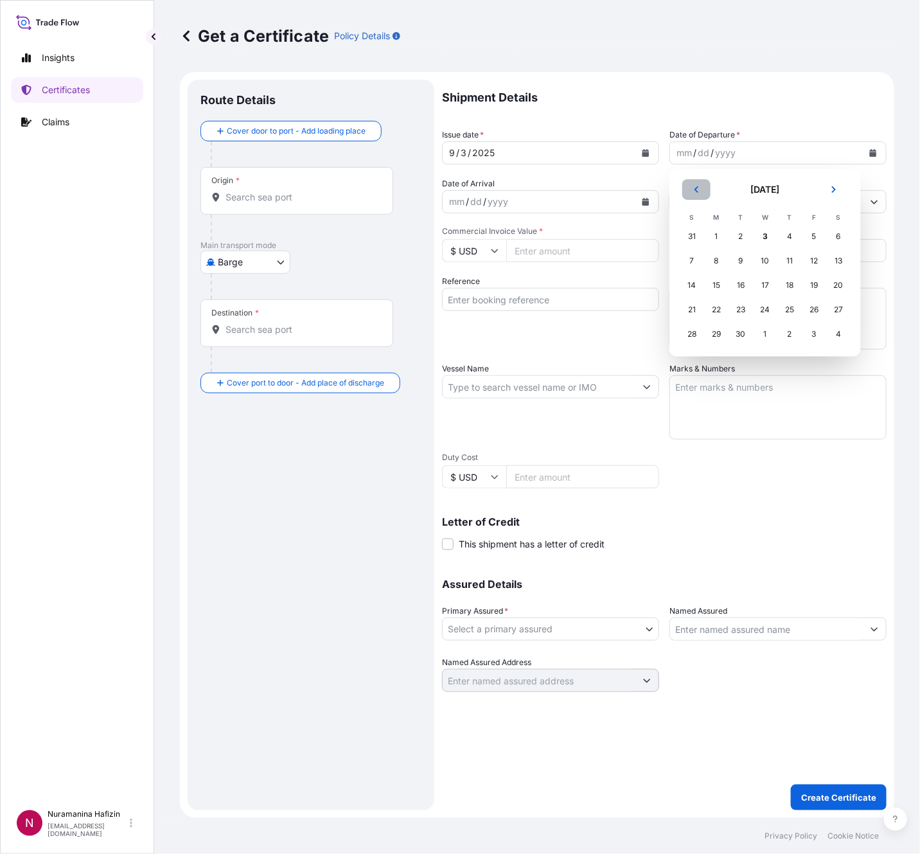
click at [696, 186] on icon "Previous" at bounding box center [697, 190] width 8 height 8
click at [844, 337] on div "30" at bounding box center [838, 334] width 23 height 23
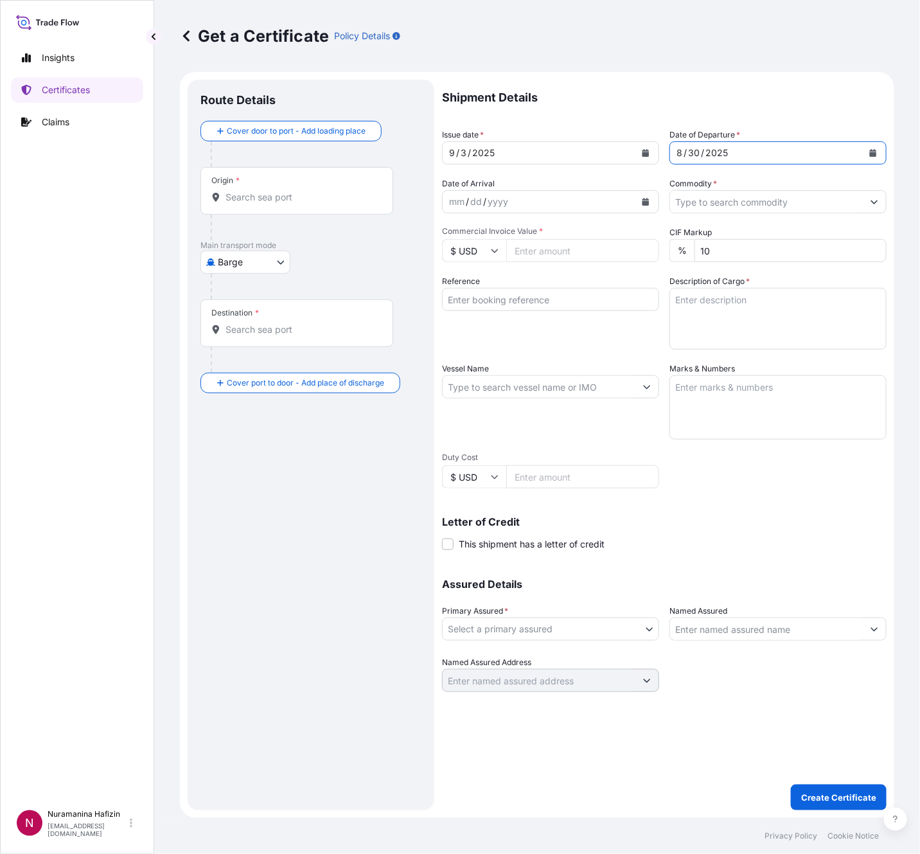
click at [804, 199] on input "Commodity *" at bounding box center [766, 201] width 193 height 23
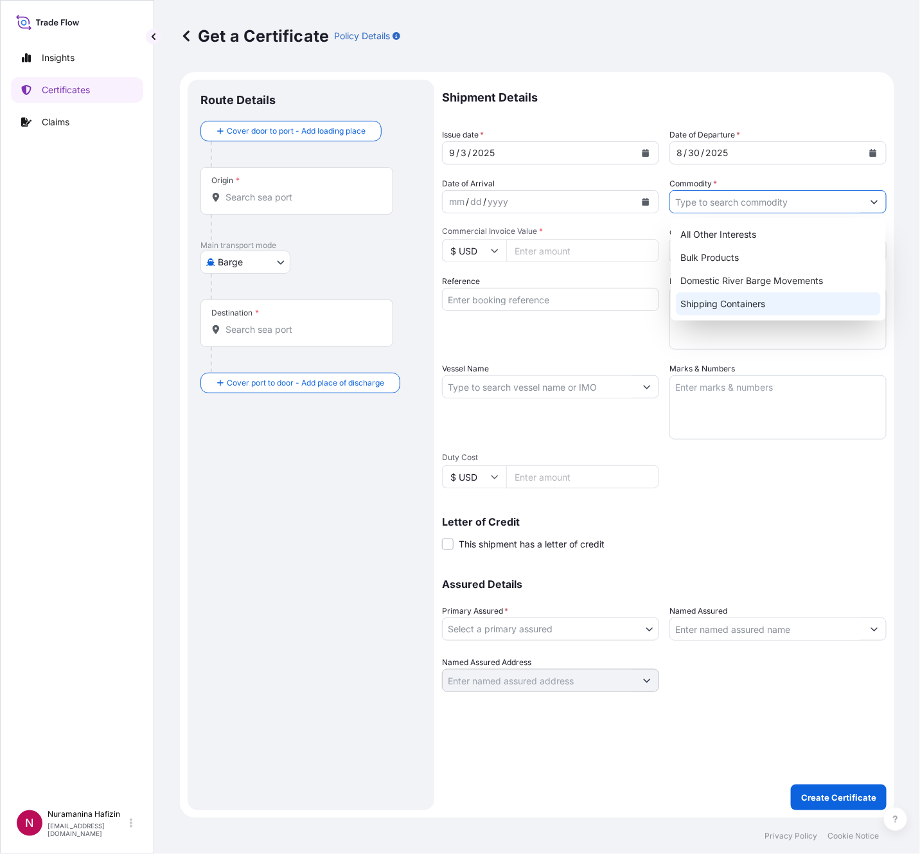
click at [732, 307] on div "Shipping Containers" at bounding box center [778, 303] width 205 height 23
type input "Shipping Containers"
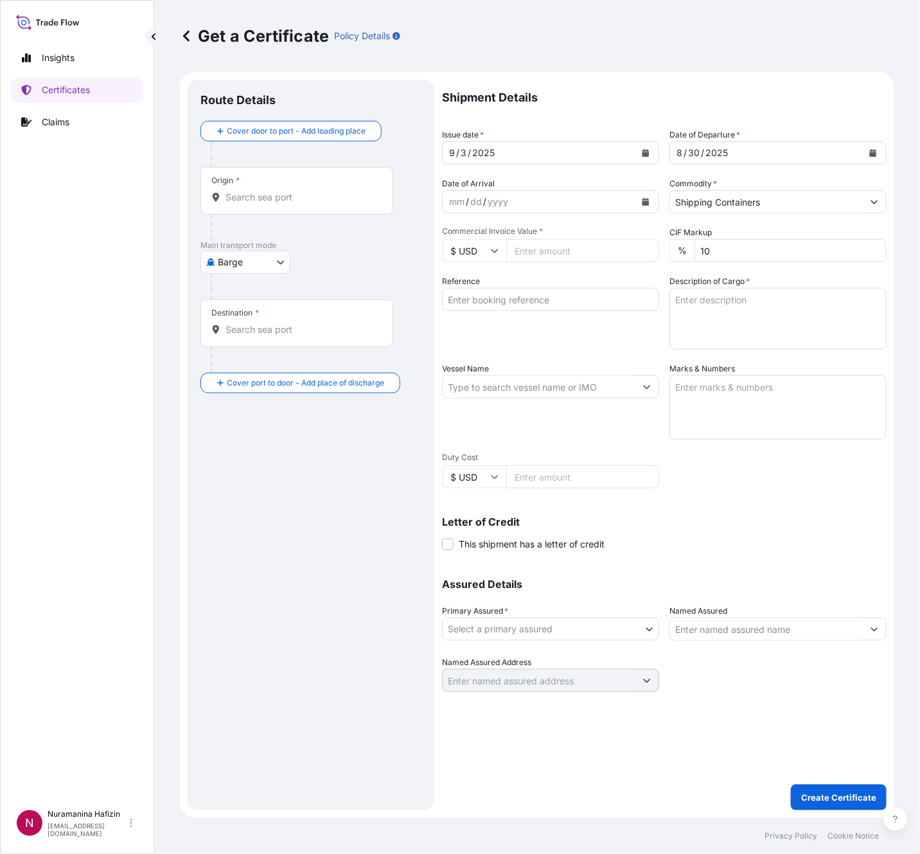
click at [517, 386] on input "Vessel Name" at bounding box center [539, 386] width 193 height 23
paste input "CMA CGM AQUILA"
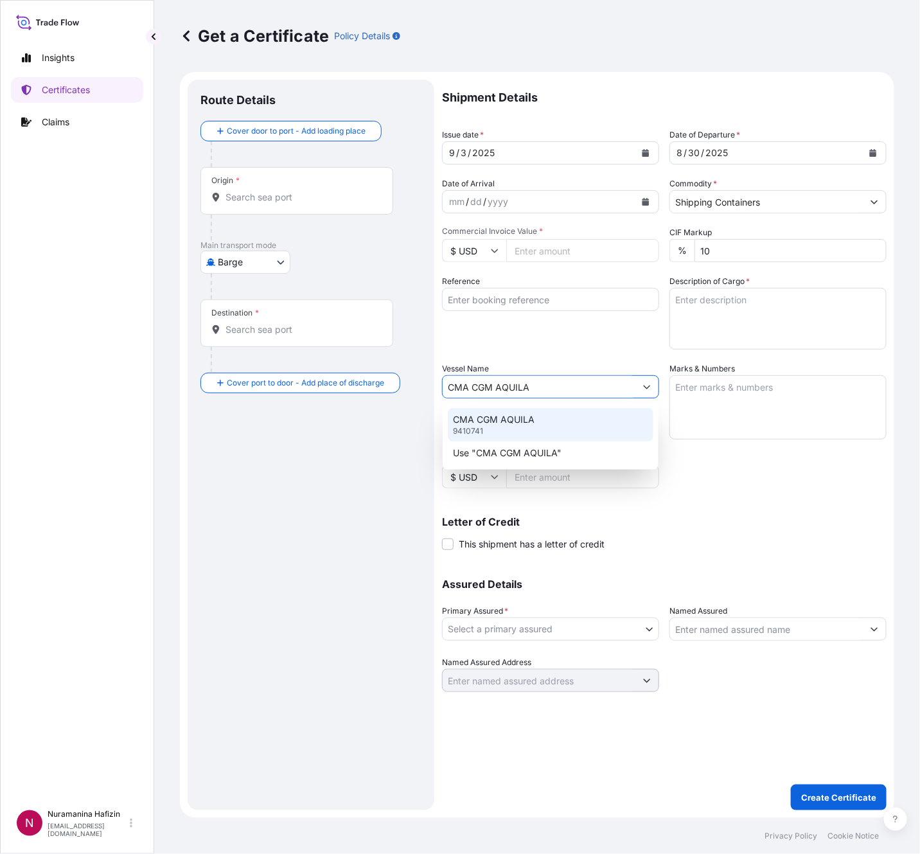
click at [553, 421] on div "CMA CGM AQUILA 9410741" at bounding box center [550, 424] width 205 height 33
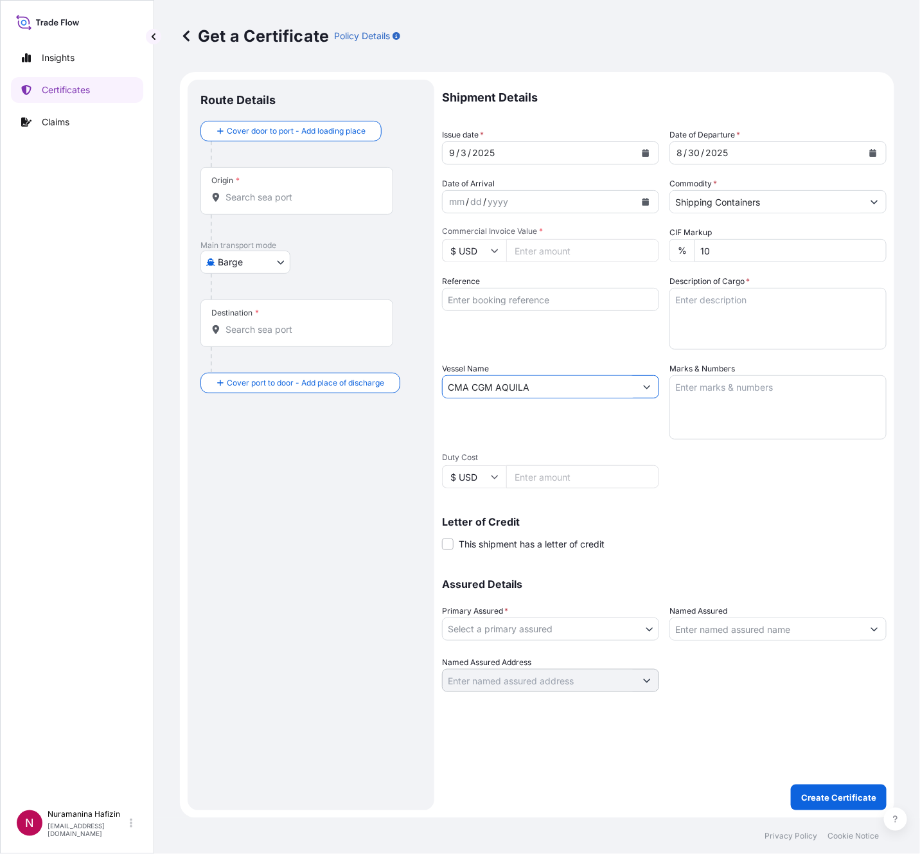
type input "CMA CGM AQUILA"
click at [545, 249] on input "Commercial Invoice Value *" at bounding box center [582, 250] width 153 height 23
paste input "82883.20"
type input "82883.20"
click at [525, 308] on input "Reference" at bounding box center [550, 299] width 217 height 23
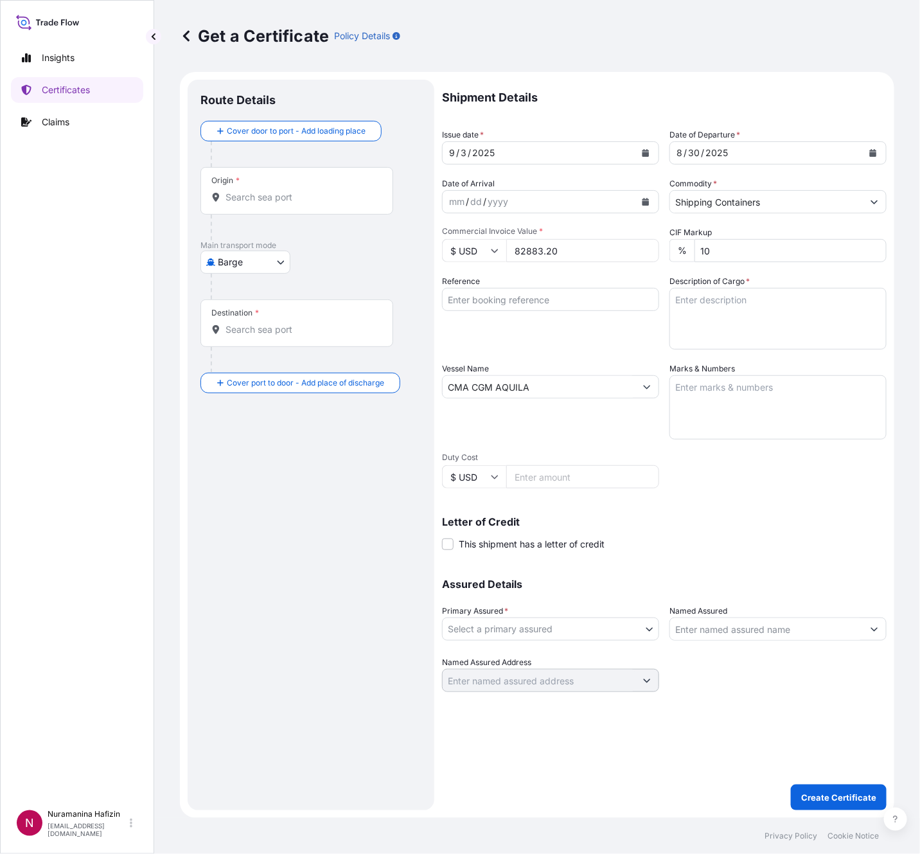
paste input "B000233657"
type input "B000233657"
click at [804, 297] on textarea "Description of Cargo *" at bounding box center [777, 319] width 217 height 62
paste textarea "48"
click at [769, 307] on textarea "48" at bounding box center [777, 319] width 217 height 62
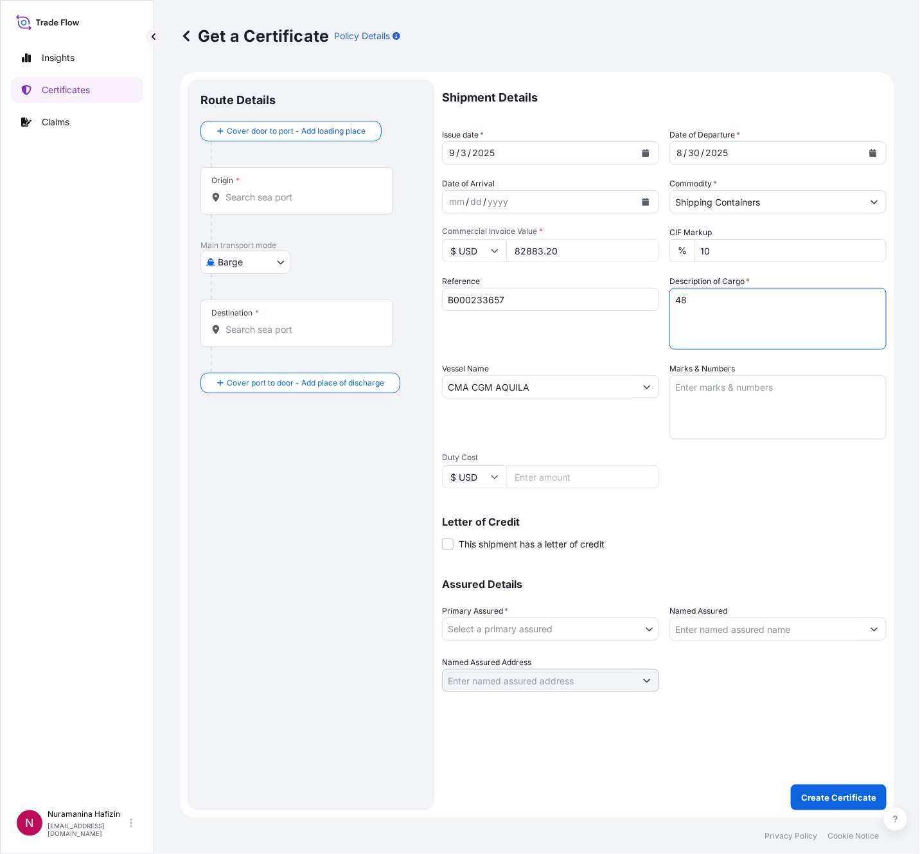
paste textarea "CARTON LOADED INTO 1 40' HIGH CUBE CONTAINER 32447451 CARBOPOL(R) ULTREZ 10 POL…"
click at [709, 303] on textarea "48 CARTON LOADED INTO 1 40' HIGH CUBE CONTAINER 32447451 CARBOPOL(R) ULTREZ 10 …" at bounding box center [777, 319] width 217 height 62
paste textarea "KGS"
drag, startPoint x: 729, startPoint y: 303, endPoint x: 735, endPoint y: 308, distance: 8.6
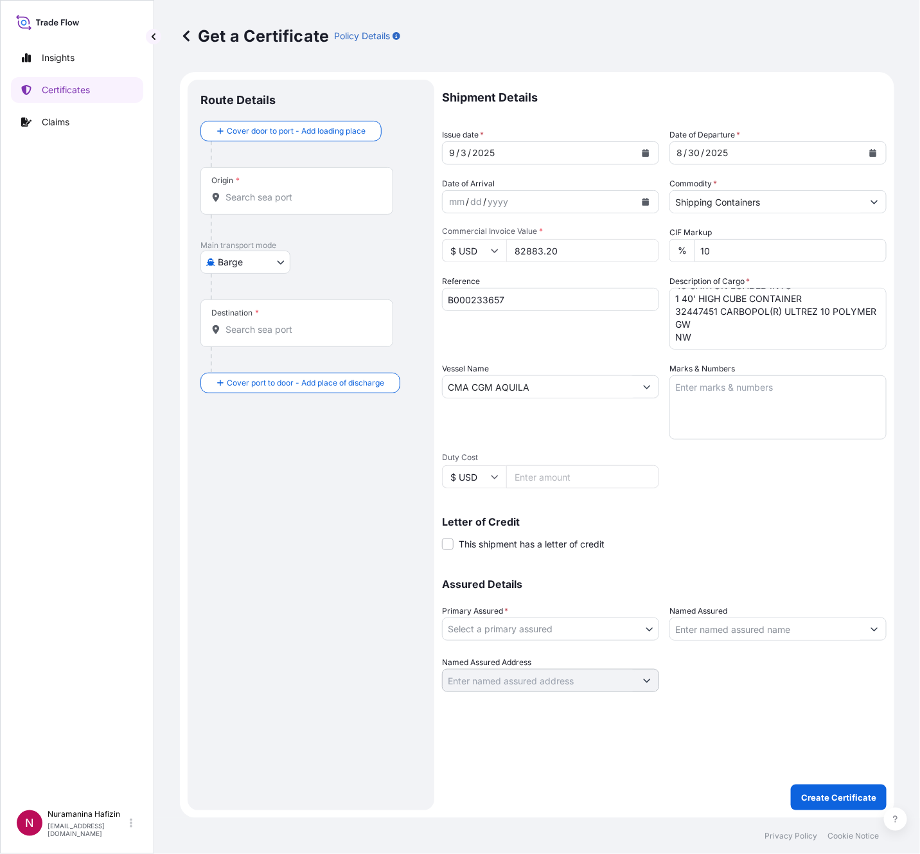
click at [729, 303] on textarea "48 CARTON LOADED INTO 1 40' HIGH CUBE CONTAINER 32447451 CARBOPOL(R) ULTREZ 10 …" at bounding box center [777, 319] width 217 height 62
paste textarea "1,046.4000"
click at [736, 321] on textarea "48 CARTON LOADED INTO 1 40' HIGH CUBE CONTAINER 32447451 CARBOPOL(R) ULTREZ 10 …" at bounding box center [777, 319] width 217 height 62
paste textarea "960.0000"
click at [713, 343] on textarea "48 CARTON LOADED INTO 1 40' HIGH CUBE CONTAINER 32447451 CARBOPOL(R) ULTREZ 10 …" at bounding box center [777, 319] width 217 height 62
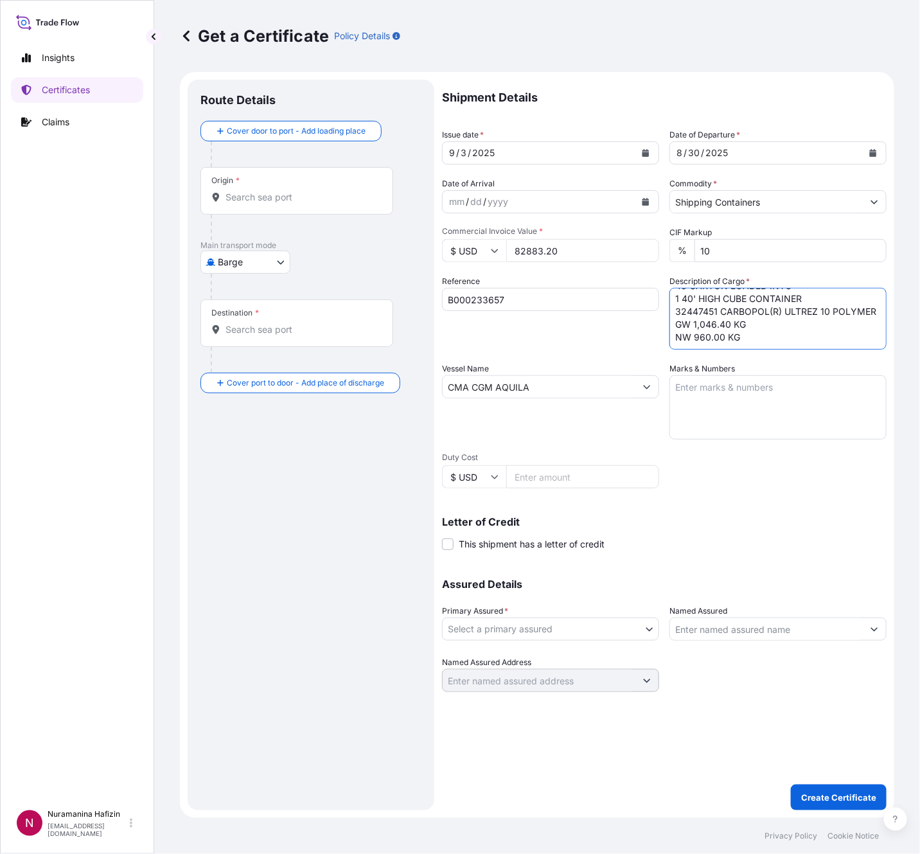
paste textarea "448"
click at [708, 341] on textarea "48 CARTON LOADED INTO 1 40' HIGH CUBE CONTAINER 32447451 CARBOPOL(R) ULTREZ 10 …" at bounding box center [777, 319] width 217 height 62
paste textarea "CARTON LOADED INTO 1 40' HIGH CUBE CONTAINER 20013569 CARBOPOL(R) 980 POLYMER"
click at [723, 301] on textarea "48 CARTON LOADED INTO 1 40' HIGH CUBE CONTAINER 32447451 CARBOPOL(R) ULTREZ 10 …" at bounding box center [777, 319] width 217 height 62
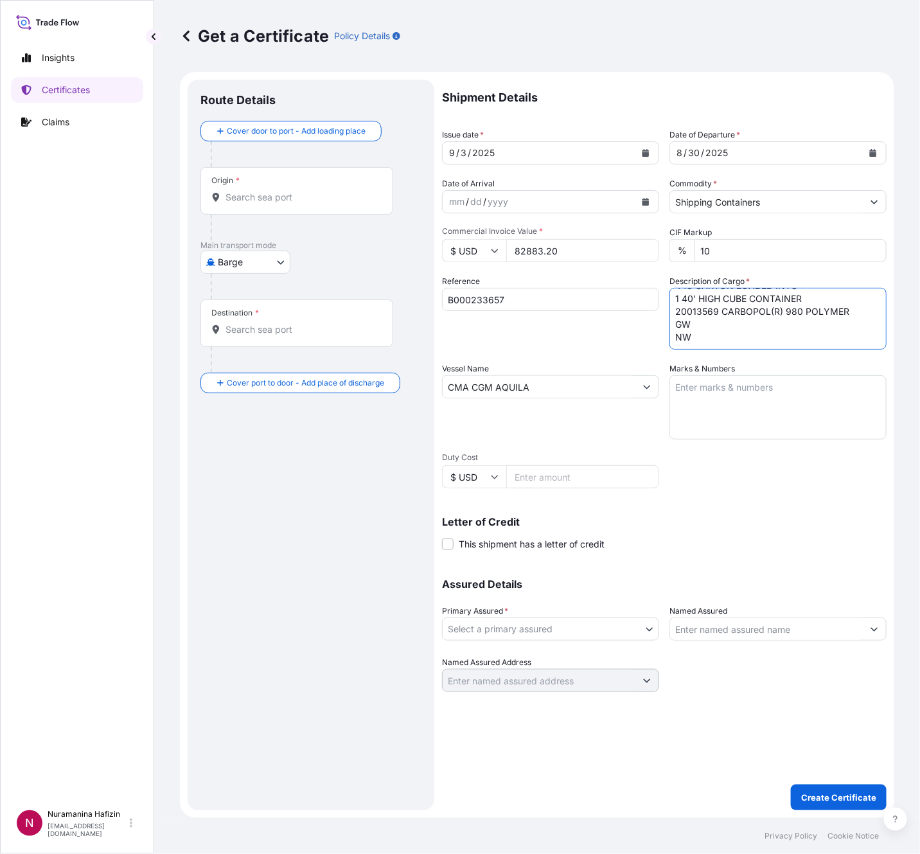
paste textarea "9,766.4000"
click at [754, 318] on textarea "48 CARTON LOADED INTO 1 40' HIGH CUBE CONTAINER 32447451 CARBOPOL(R) ULTREZ 10 …" at bounding box center [777, 319] width 217 height 62
paste textarea "8,960.0000"
click at [723, 336] on textarea "48 CARTON LOADED INTO 1 40' HIGH CUBE CONTAINER 32447451 CARBOPOL(R) ULTREZ 10 …" at bounding box center [777, 319] width 217 height 62
click at [727, 342] on textarea "48 CARTON LOADED INTO 1 40' HIGH CUBE CONTAINER 32447451 CARBOPOL(R) ULTREZ 10 …" at bounding box center [777, 319] width 217 height 62
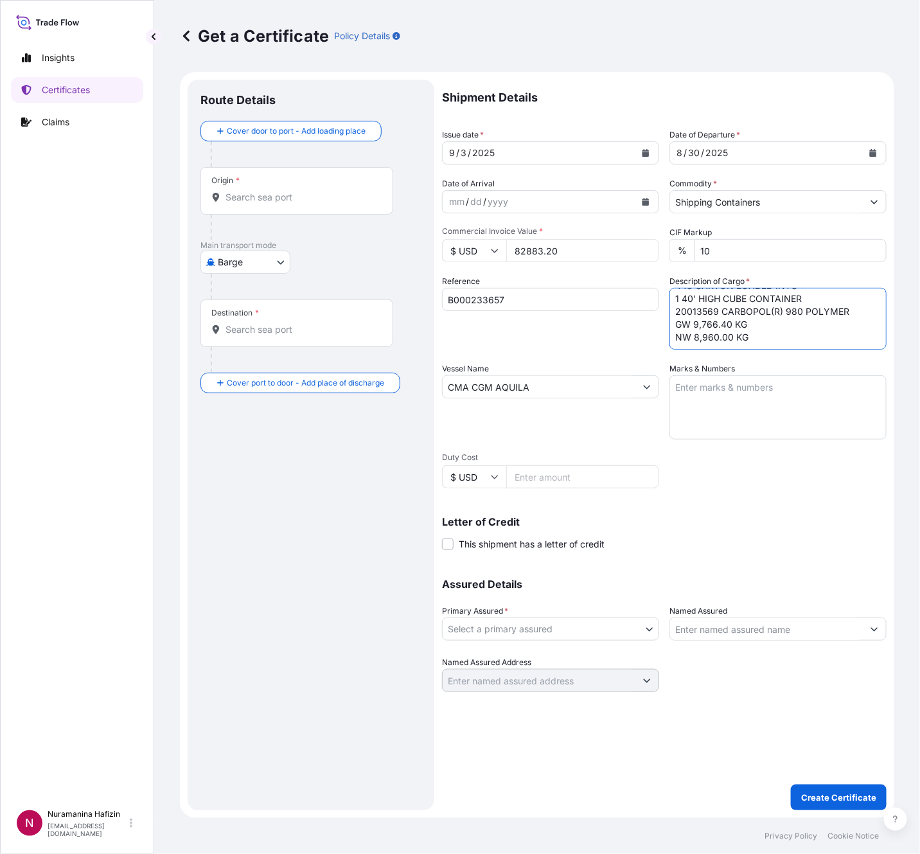
paste textarea "16"
click at [725, 337] on textarea "48 CARTON LOADED INTO 1 40' HIGH CUBE CONTAINER 32447451 CARBOPOL(R) ULTREZ 10 …" at bounding box center [777, 319] width 217 height 62
paste textarea "CARTON LOADED ONTO 32 PALLETS LOADED INTO 1 40' HIGH CUBE CONTAINER 32711954 CA…"
click at [717, 324] on textarea "48 CARTON LOADED INTO 1 40' HIGH CUBE CONTAINER 32447451 CARBOPOL(R) ULTREZ 10 …" at bounding box center [777, 319] width 217 height 62
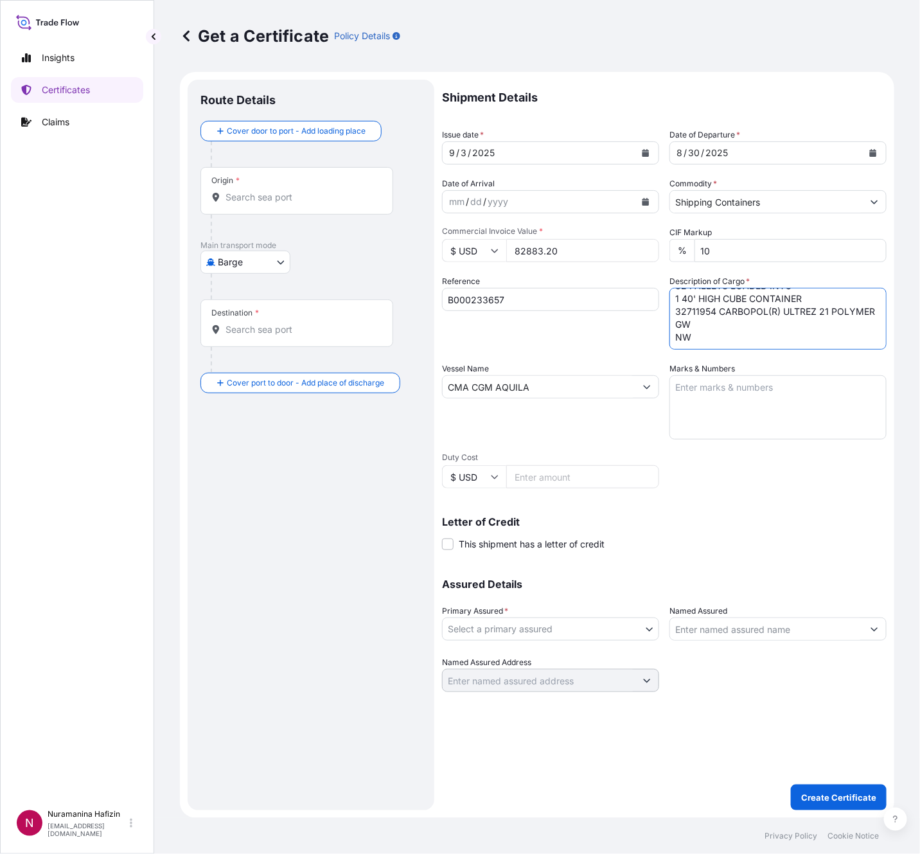
paste textarea "1,244.8000"
click at [747, 345] on textarea "48 CARTON LOADED INTO 1 40' HIGH CUBE CONTAINER 32447451 CARBOPOL(R) ULTREZ 10 …" at bounding box center [777, 319] width 217 height 62
paste textarea "320.0000"
click at [767, 332] on textarea "48 CARTON LOADED INTO 1 40' HIGH CUBE CONTAINER 32447451 CARBOPOL(R) ULTREZ 10 …" at bounding box center [777, 319] width 217 height 62
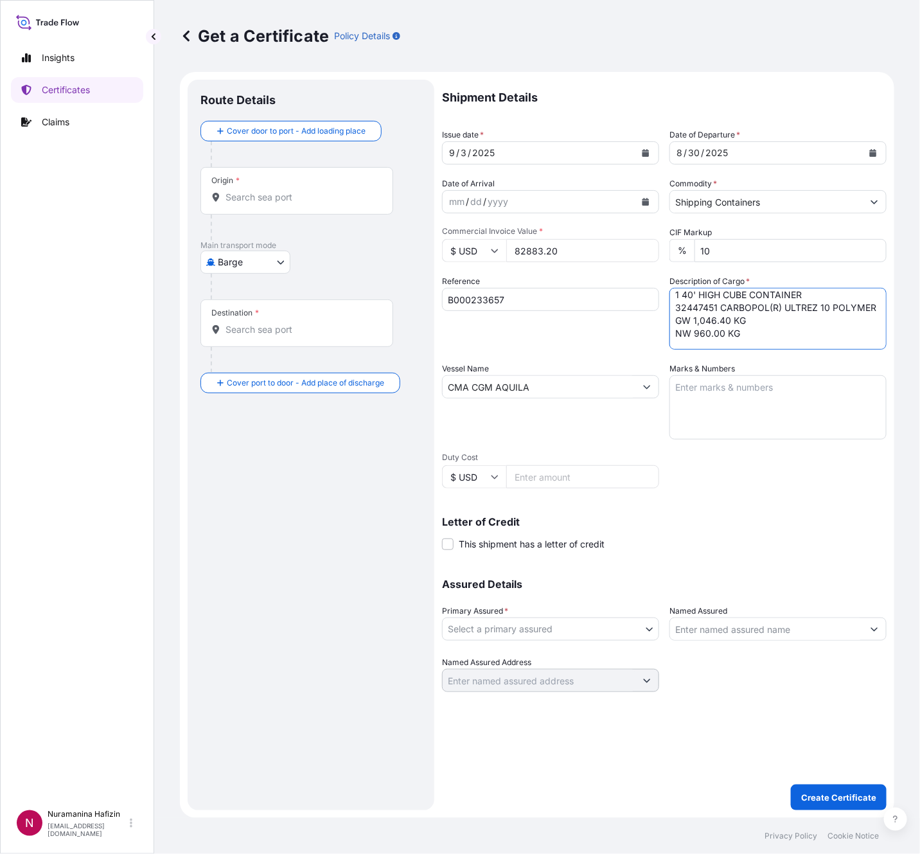
scroll to position [4, 0]
type textarea "48 CARTON LOADED INTO 1 40' HIGH CUBE CONTAINER 32447451 CARBOPOL(R) ULTREZ 10 …"
drag, startPoint x: 808, startPoint y: 634, endPoint x: 749, endPoint y: 626, distance: 59.6
click at [808, 634] on input "Named Assured" at bounding box center [766, 628] width 193 height 23
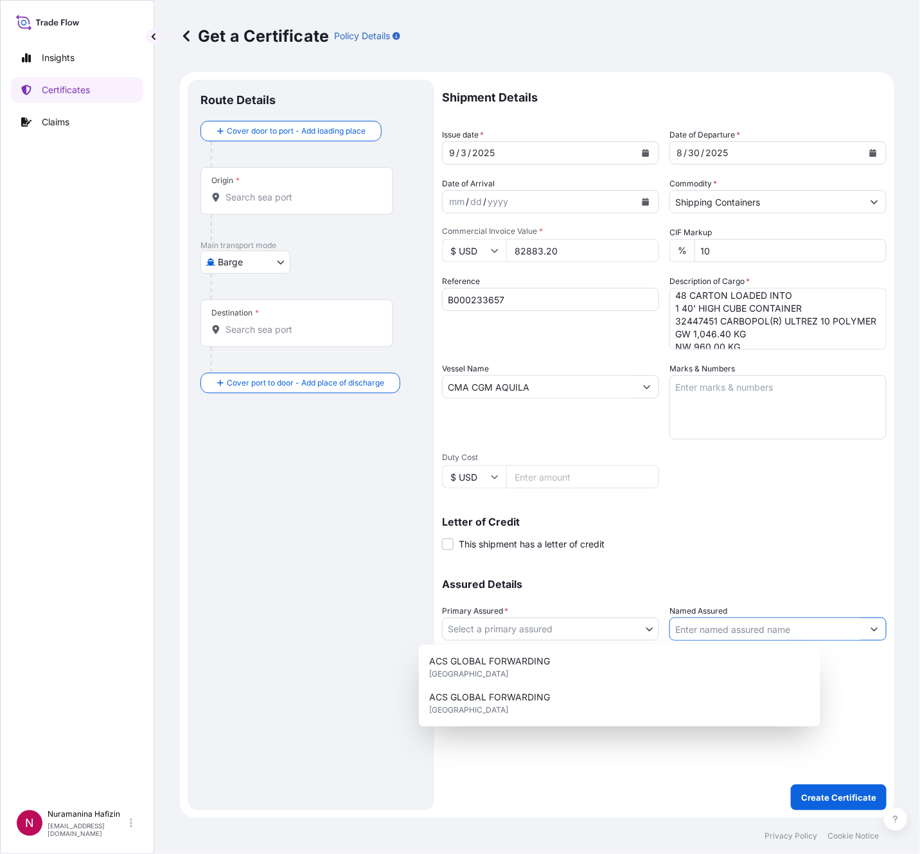
click at [547, 612] on div "Primary Assured * Select a primary assured" at bounding box center [550, 623] width 217 height 36
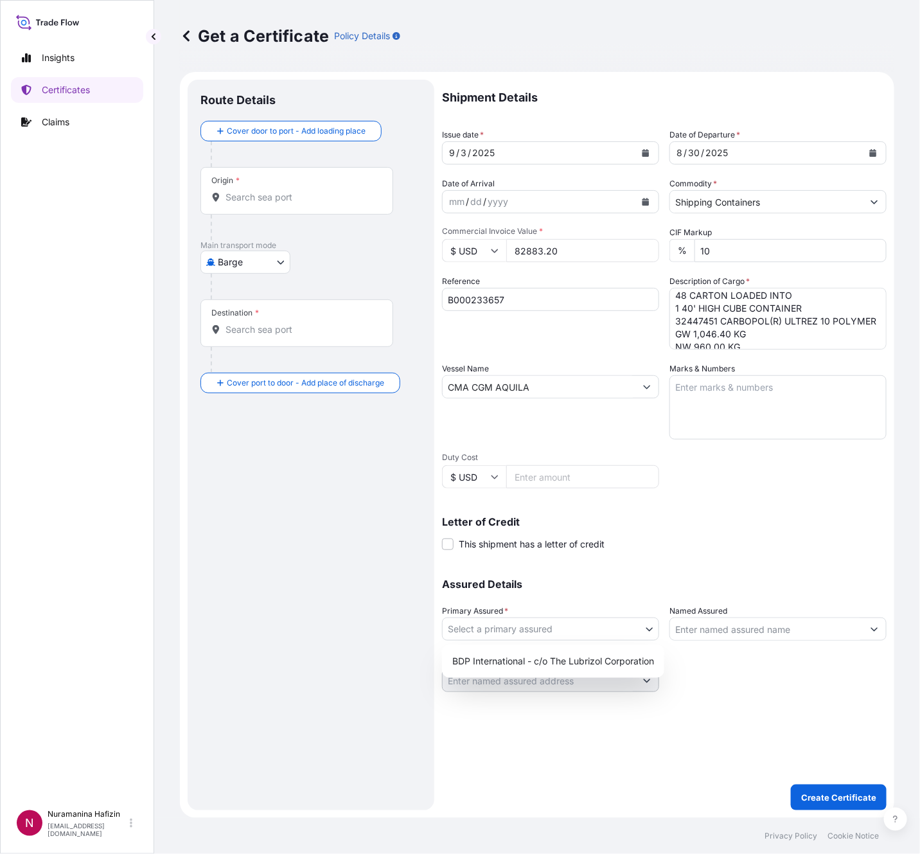
click at [548, 619] on body "15 options available. Insights Certificates Claims N Nuramanina Hafizin [EMAIL_…" at bounding box center [460, 427] width 920 height 854
click at [507, 655] on div "BDP International - c/o The Lubrizol Corporation" at bounding box center [553, 661] width 212 height 23
select select "31972"
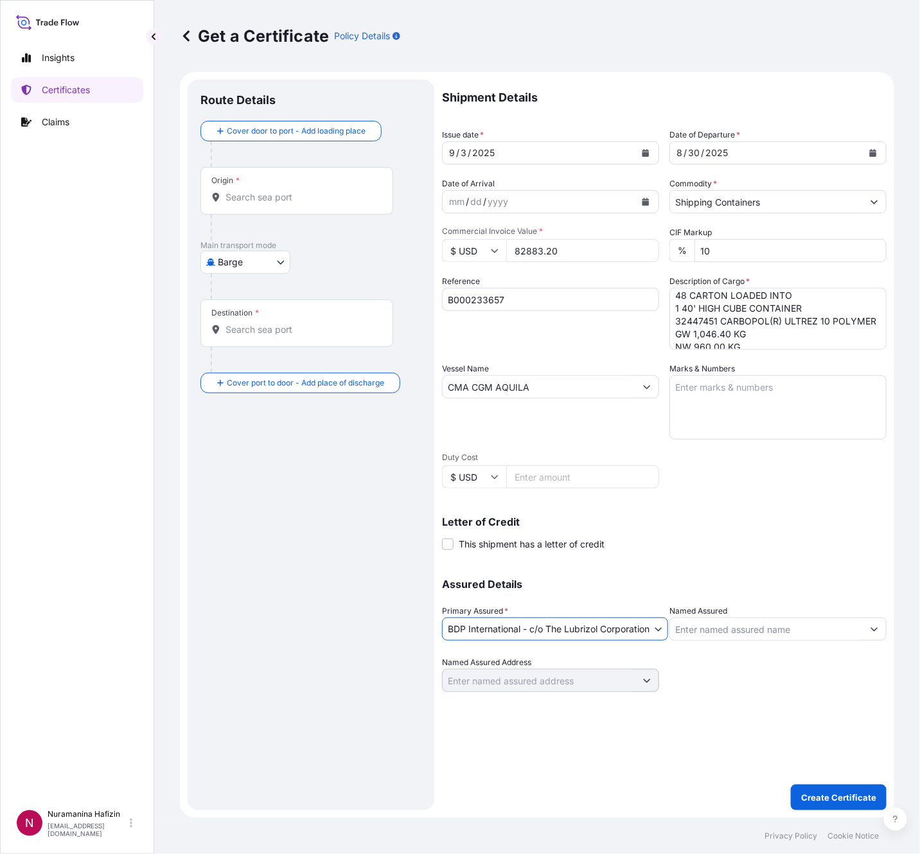
click at [723, 633] on input "Named Assured" at bounding box center [766, 628] width 193 height 23
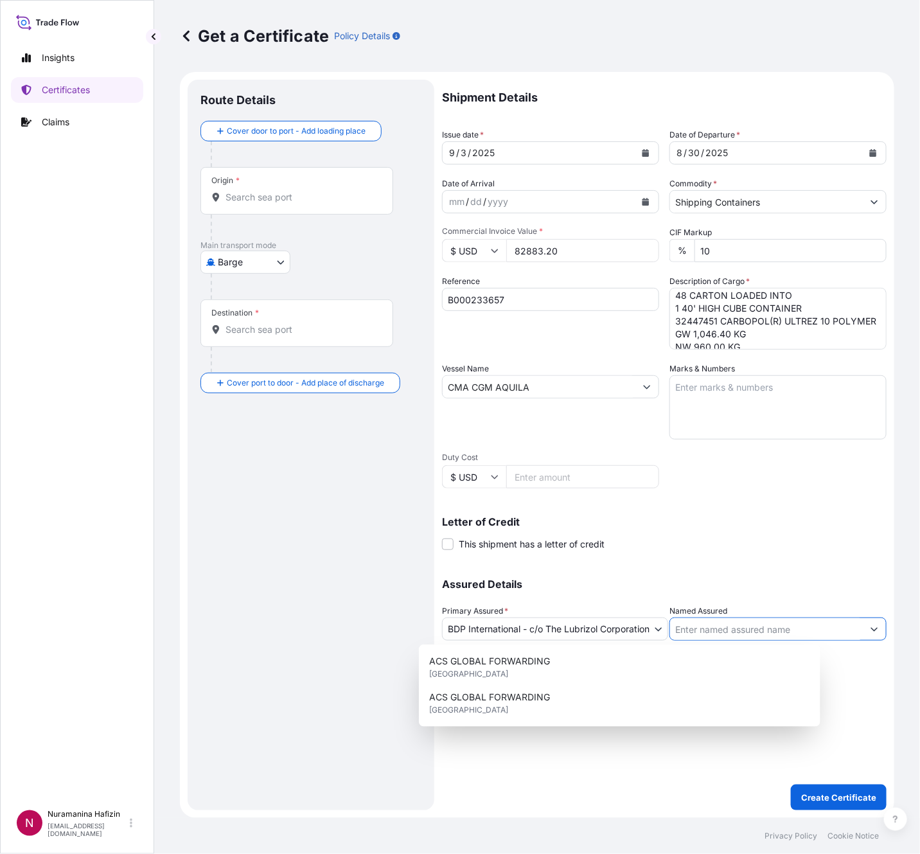
paste input "UNIVAR SOLUTIONS [GEOGRAPHIC_DATA] FZE"
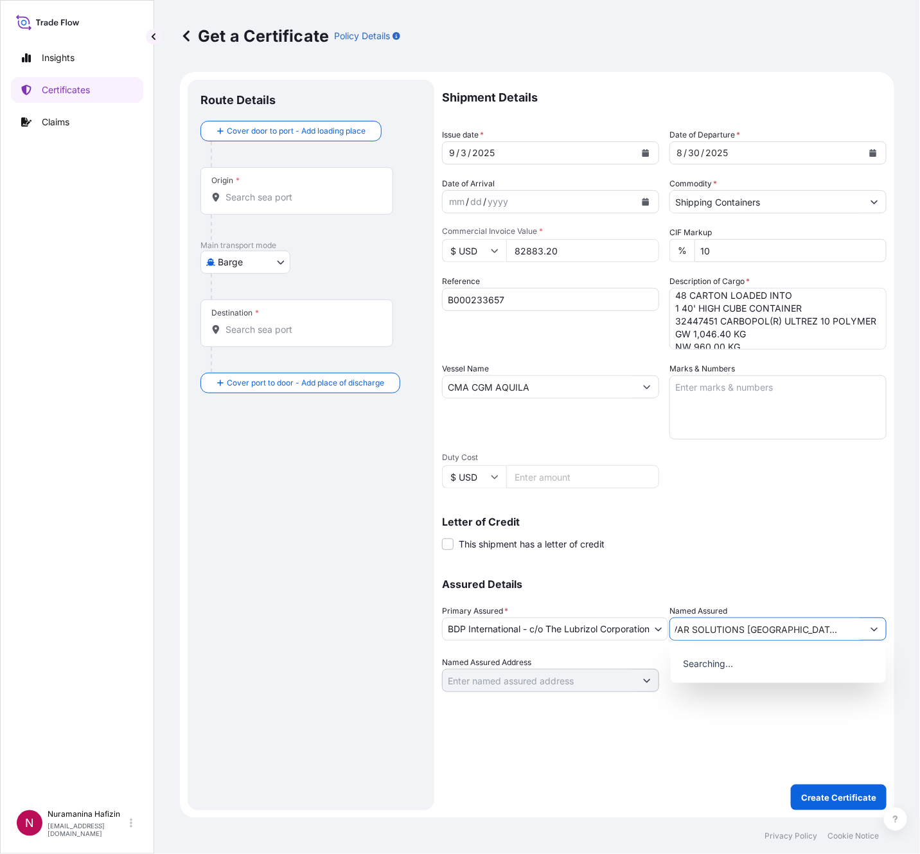
type input "UNIVAR SOLUTIONS [GEOGRAPHIC_DATA] FZE"
click at [253, 260] on body "15 options available. 15 options available. 0 options available. Insights Certi…" at bounding box center [460, 427] width 920 height 854
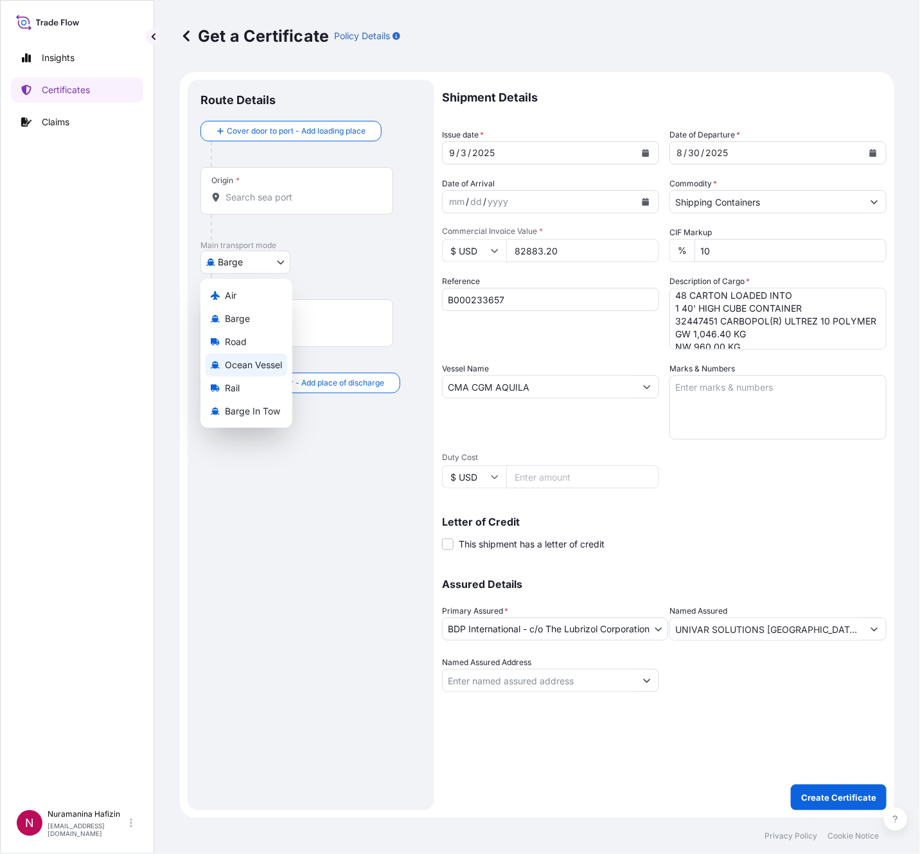
click at [253, 361] on span "Ocean Vessel" at bounding box center [253, 365] width 57 height 13
select select "Ocean Vessel"
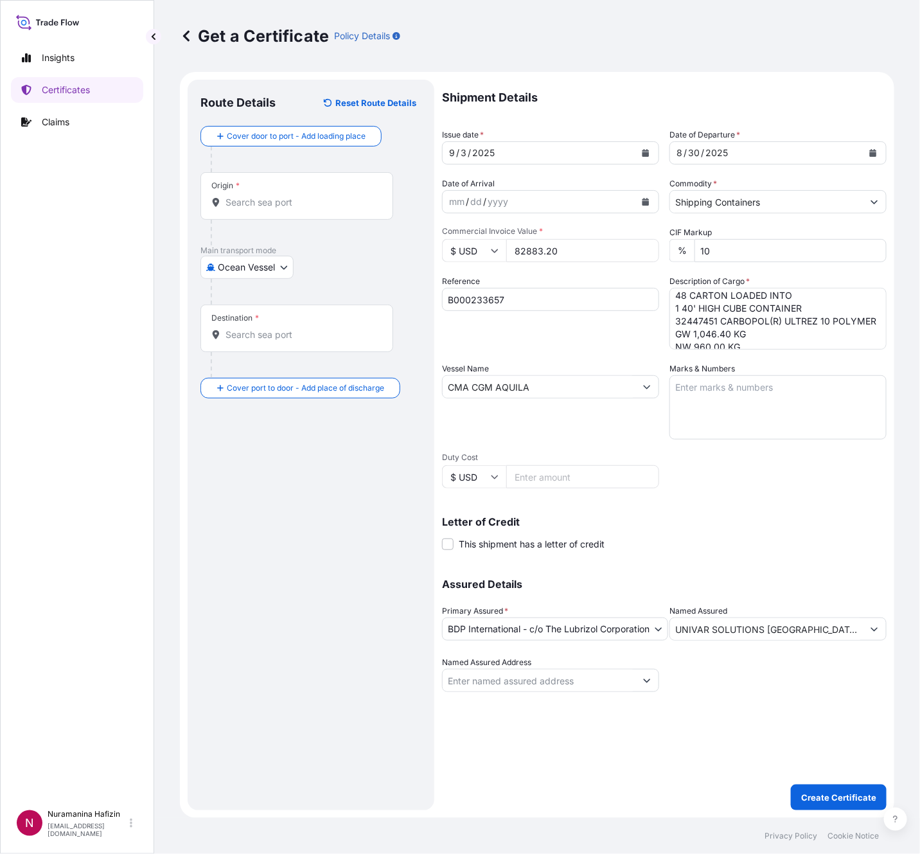
click at [282, 177] on div "Origin *" at bounding box center [296, 196] width 193 height 48
click at [282, 196] on input "Origin *" at bounding box center [302, 202] width 152 height 13
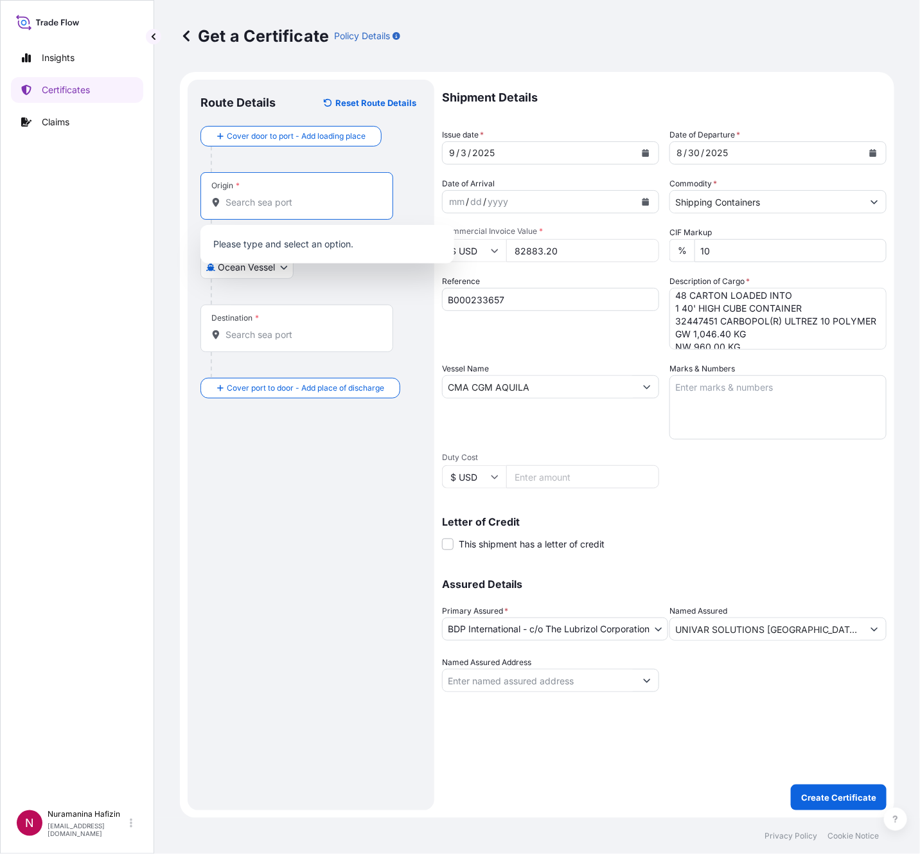
paste input "[GEOGRAPHIC_DATA], [GEOGRAPHIC_DATA]"
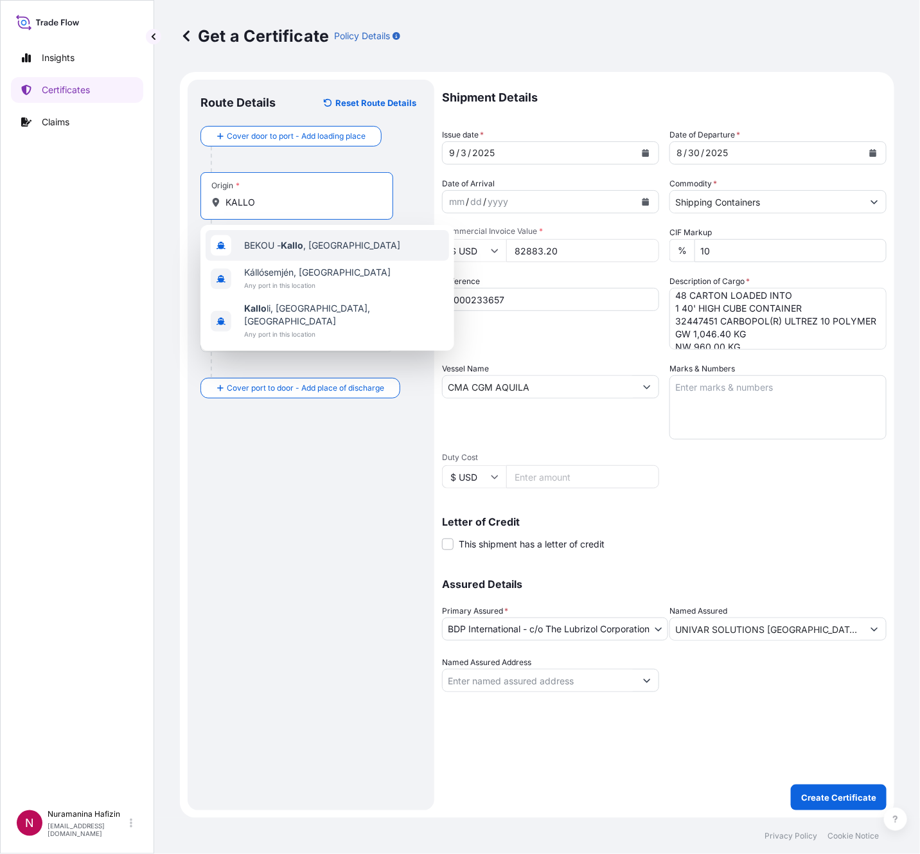
click at [312, 245] on span "BEKOU - [GEOGRAPHIC_DATA] , [GEOGRAPHIC_DATA]" at bounding box center [322, 245] width 156 height 13
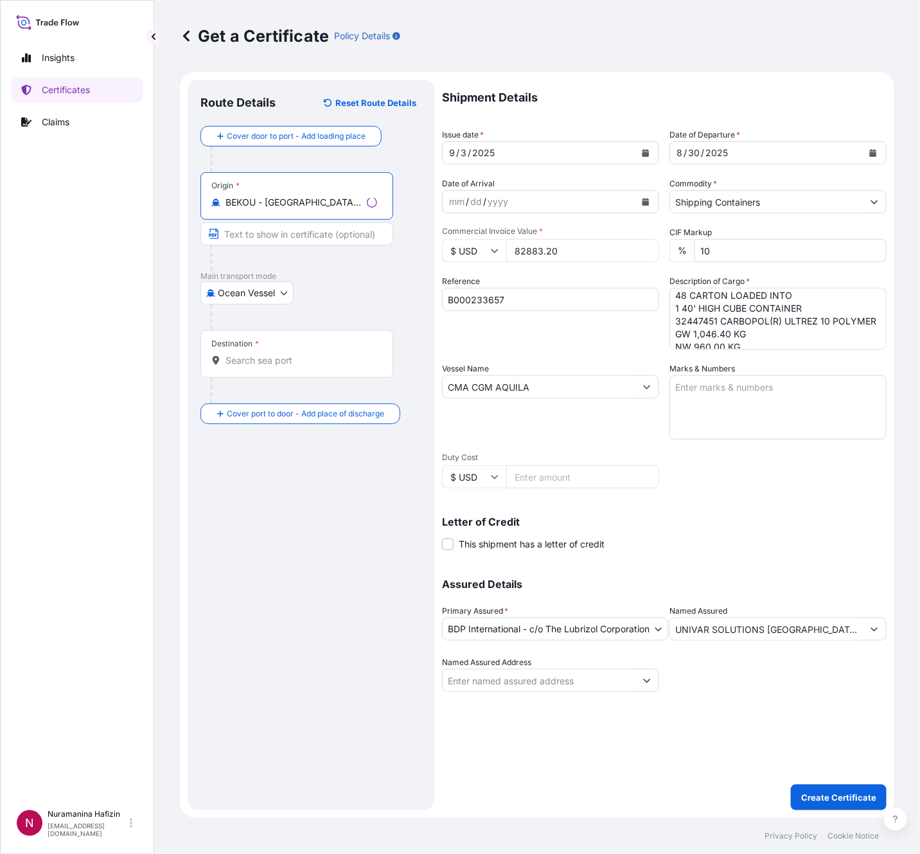
type input "BEKOU - [GEOGRAPHIC_DATA], [GEOGRAPHIC_DATA]"
click at [338, 355] on input "Destination *" at bounding box center [302, 360] width 152 height 13
paste input "JEBEL ALI, [GEOGRAPHIC_DATA] E"
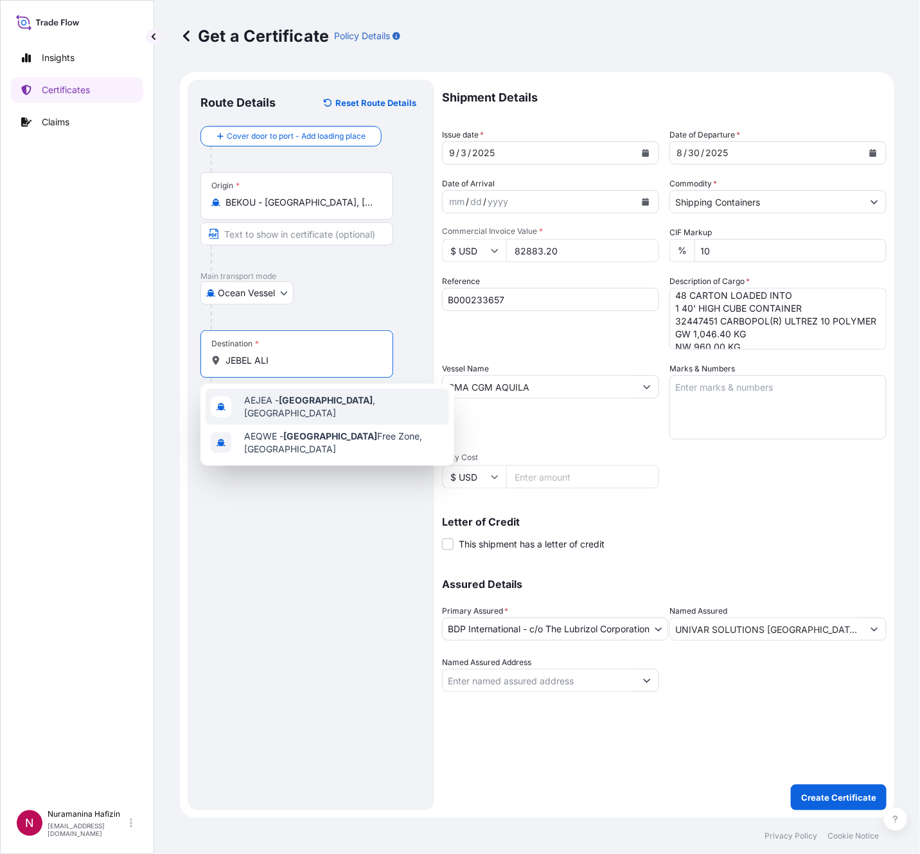
click at [326, 407] on span "AEJEA - [GEOGRAPHIC_DATA] , [GEOGRAPHIC_DATA]" at bounding box center [344, 407] width 200 height 26
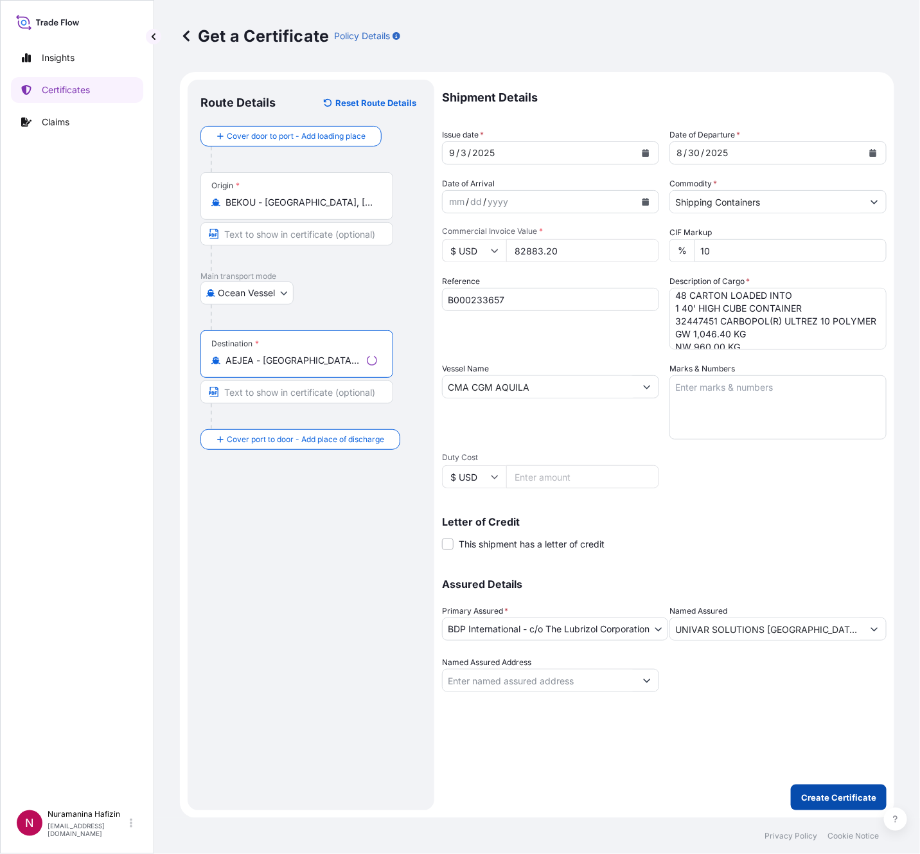
type input "AEJEA - [GEOGRAPHIC_DATA], [GEOGRAPHIC_DATA]"
click at [837, 793] on p "Create Certificate" at bounding box center [838, 797] width 75 height 13
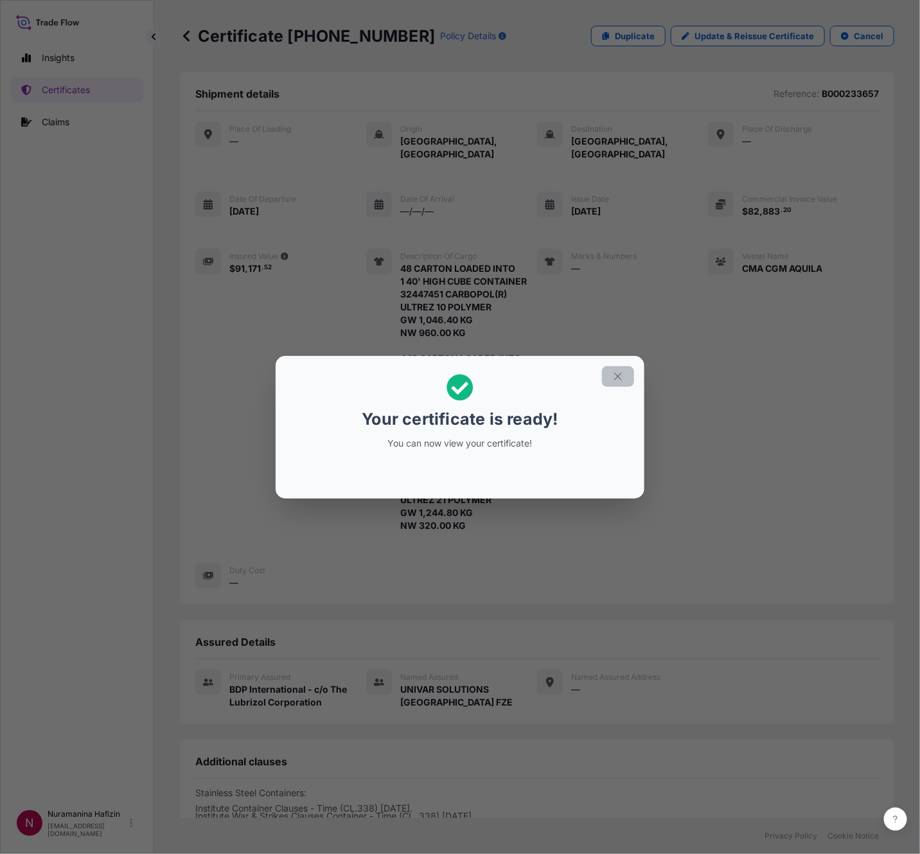
click at [614, 380] on icon "button" at bounding box center [618, 377] width 12 height 12
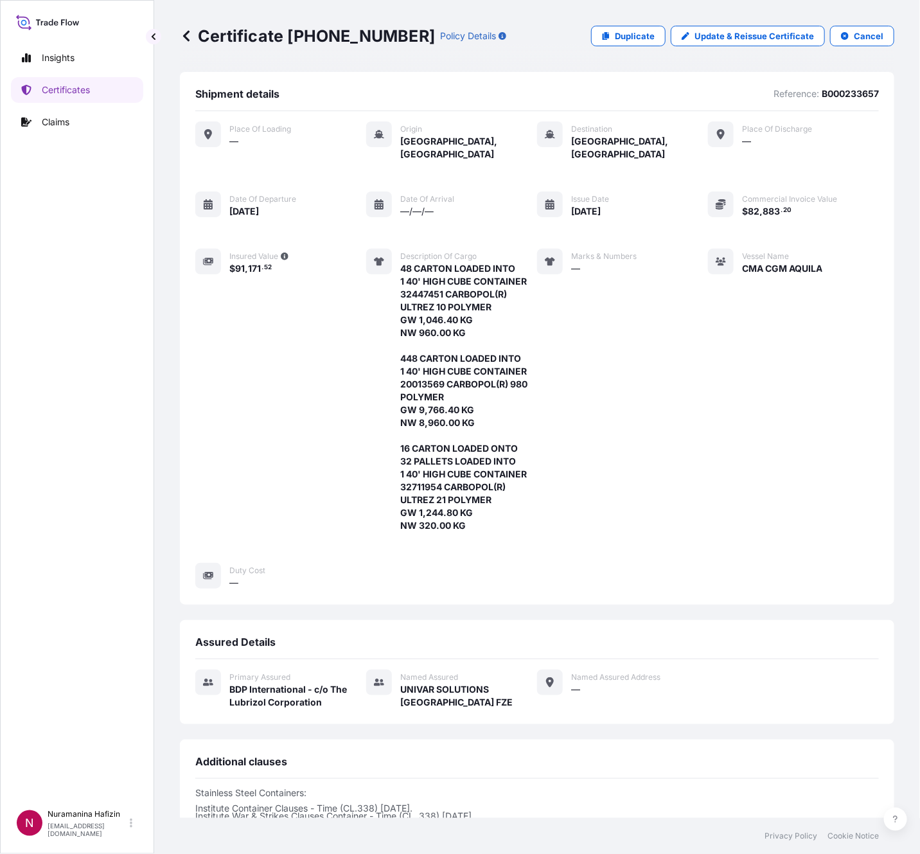
click at [97, 93] on link "Certificates" at bounding box center [77, 90] width 132 height 26
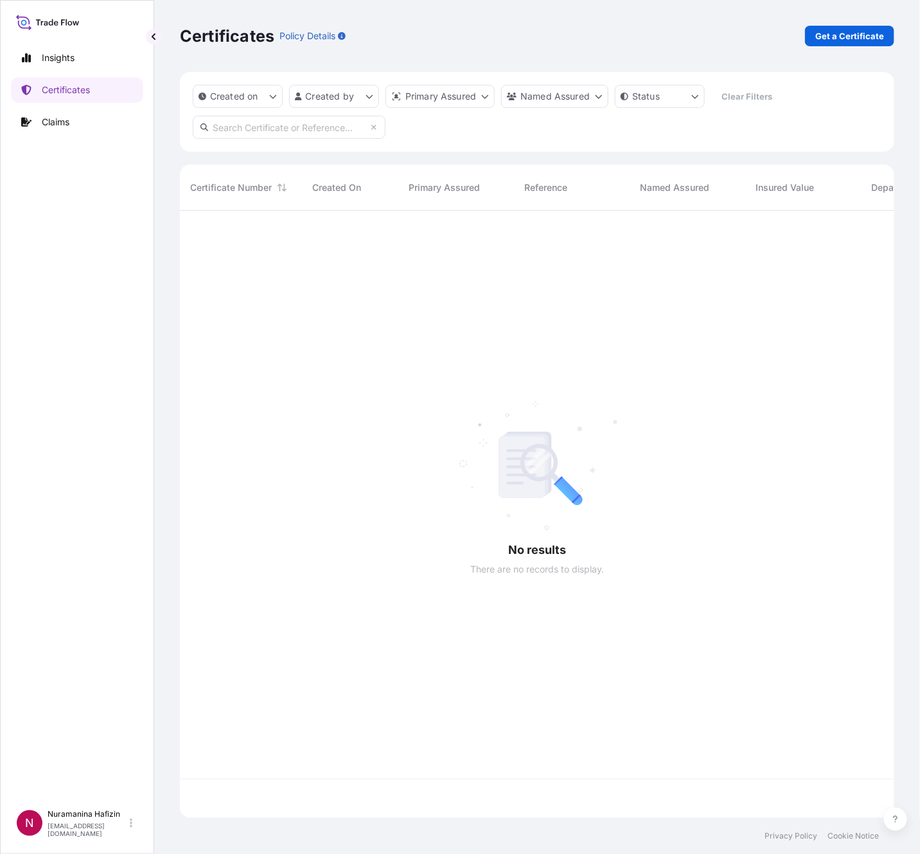
scroll to position [599, 700]
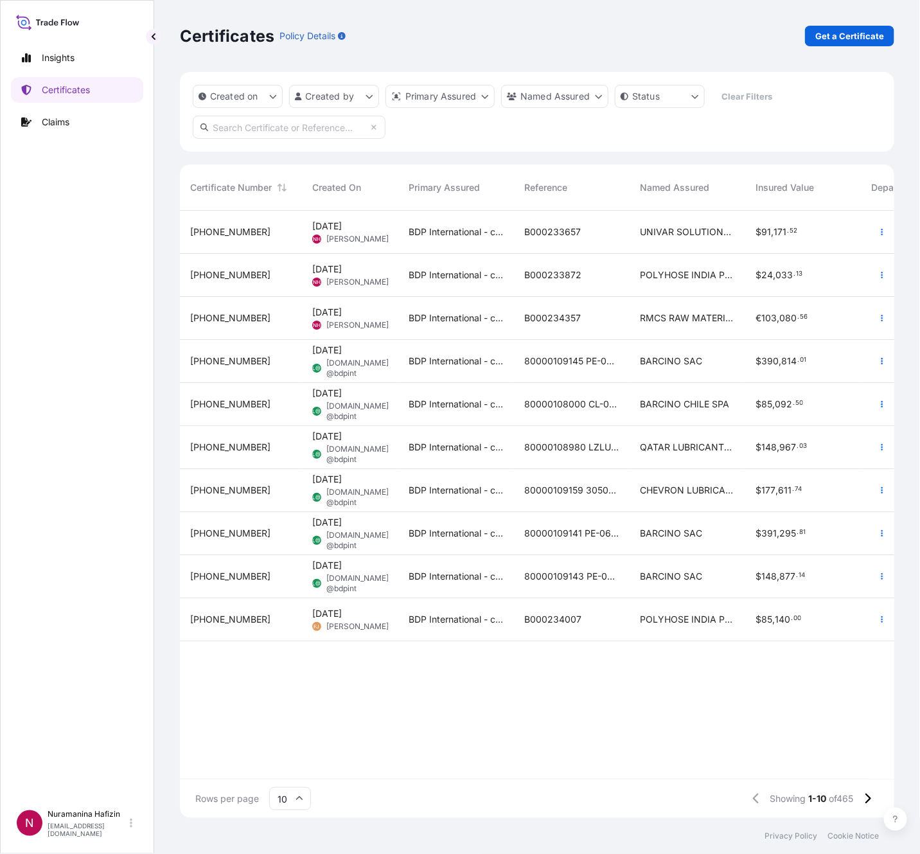
click at [310, 122] on input "text" at bounding box center [289, 127] width 193 height 23
paste input "B000233657"
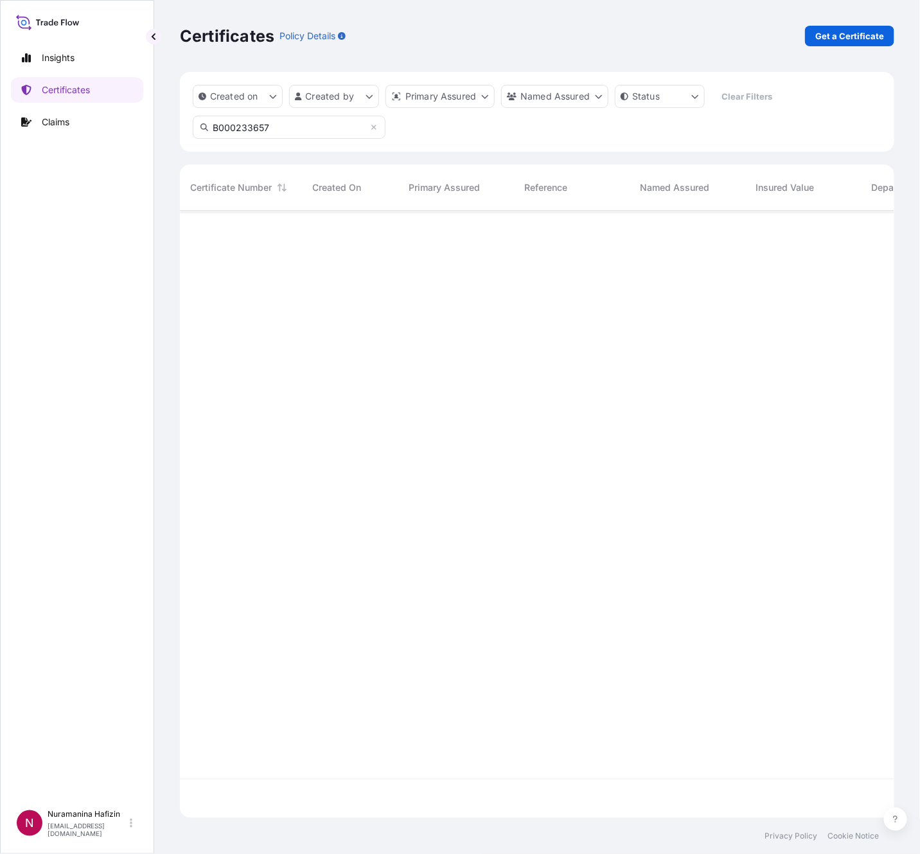
type input "B000233657"
click at [887, 230] on button "button" at bounding box center [882, 232] width 21 height 21
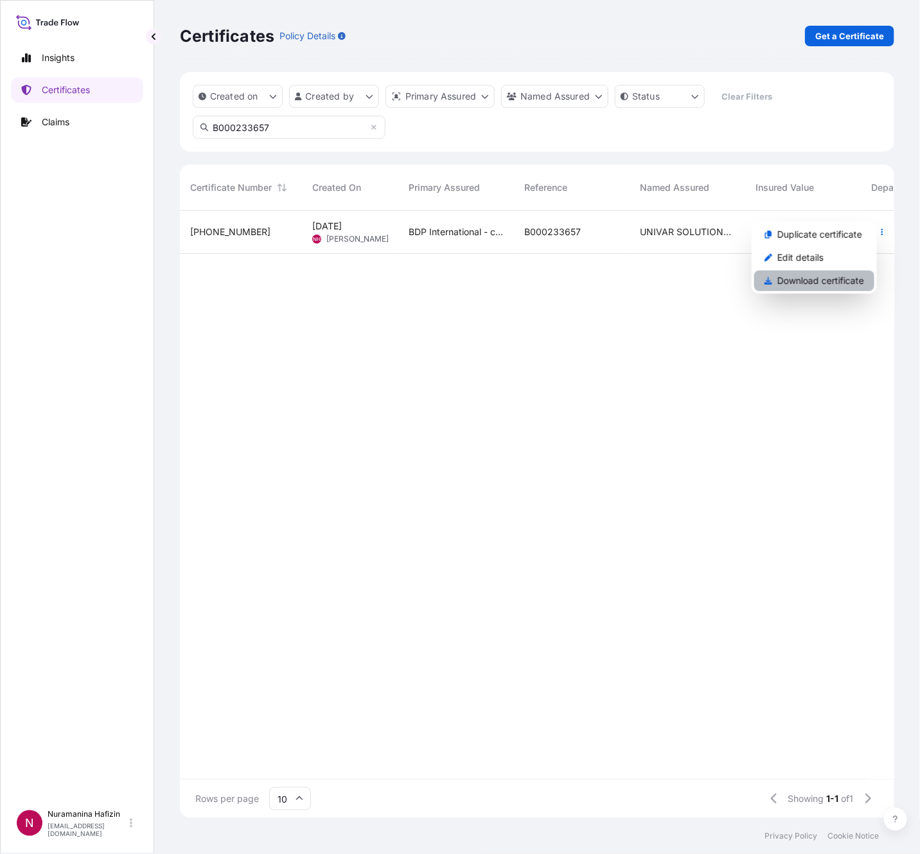
click at [841, 274] on p "Download certificate" at bounding box center [820, 280] width 87 height 13
